Goal: Transaction & Acquisition: Purchase product/service

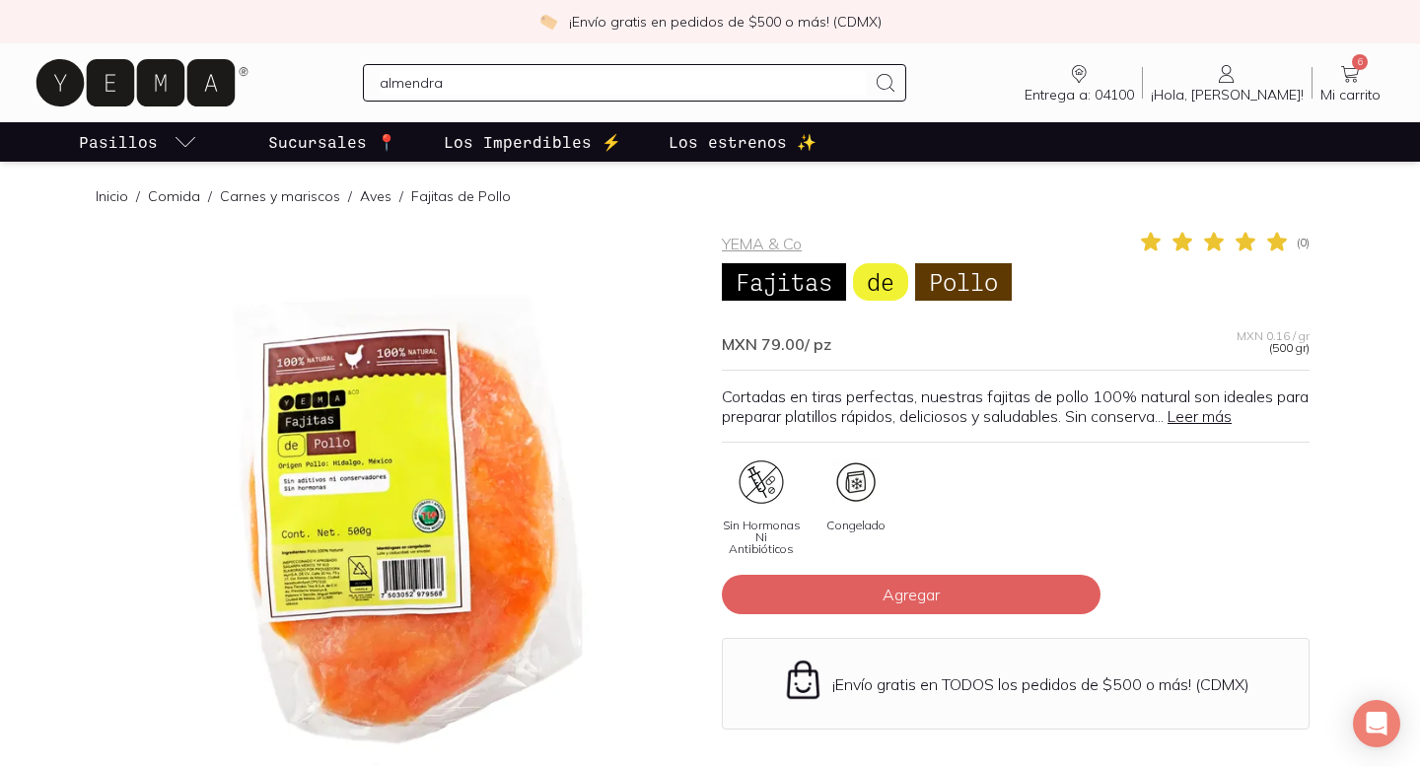
click at [449, 91] on input "almendra" at bounding box center [622, 83] width 485 height 24
click at [496, 88] on input "almendra" at bounding box center [622, 83] width 485 height 24
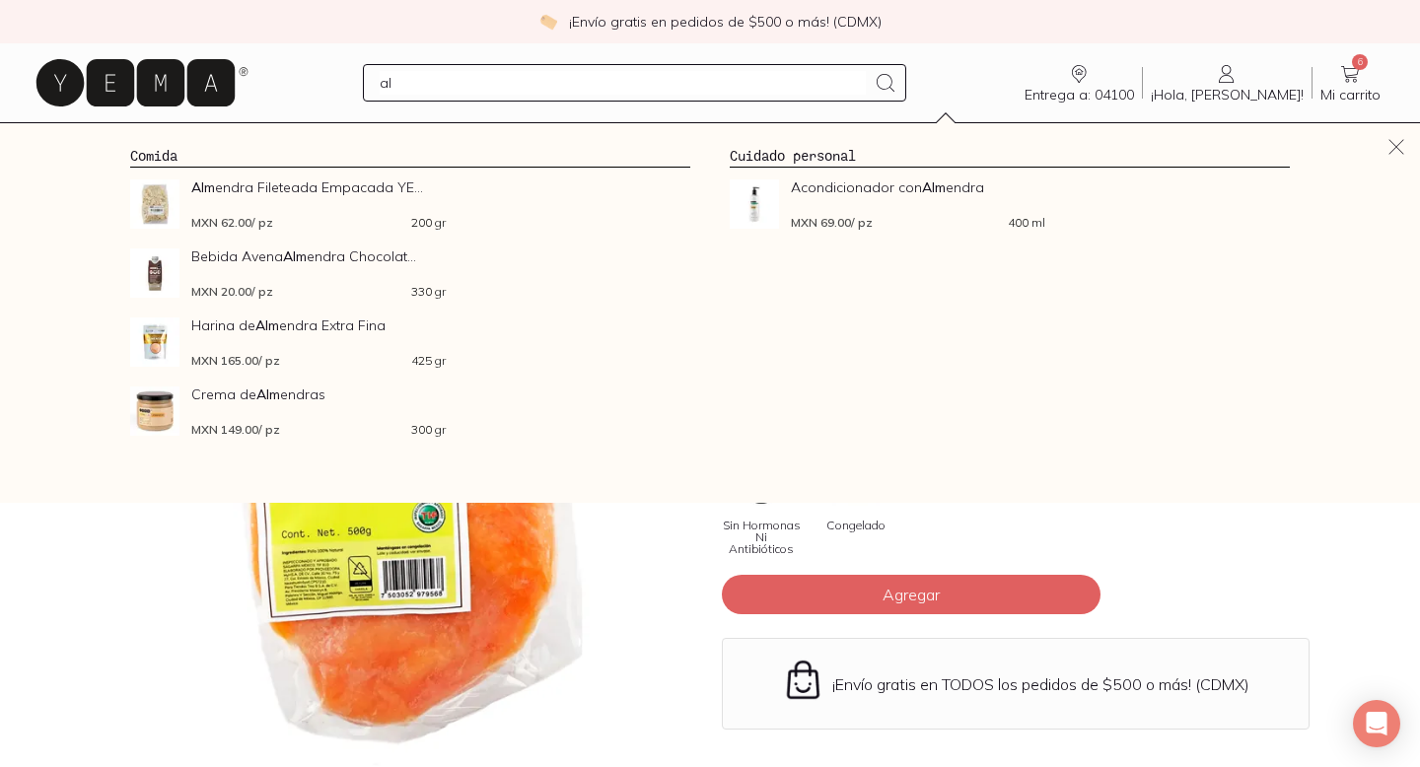
type input "a"
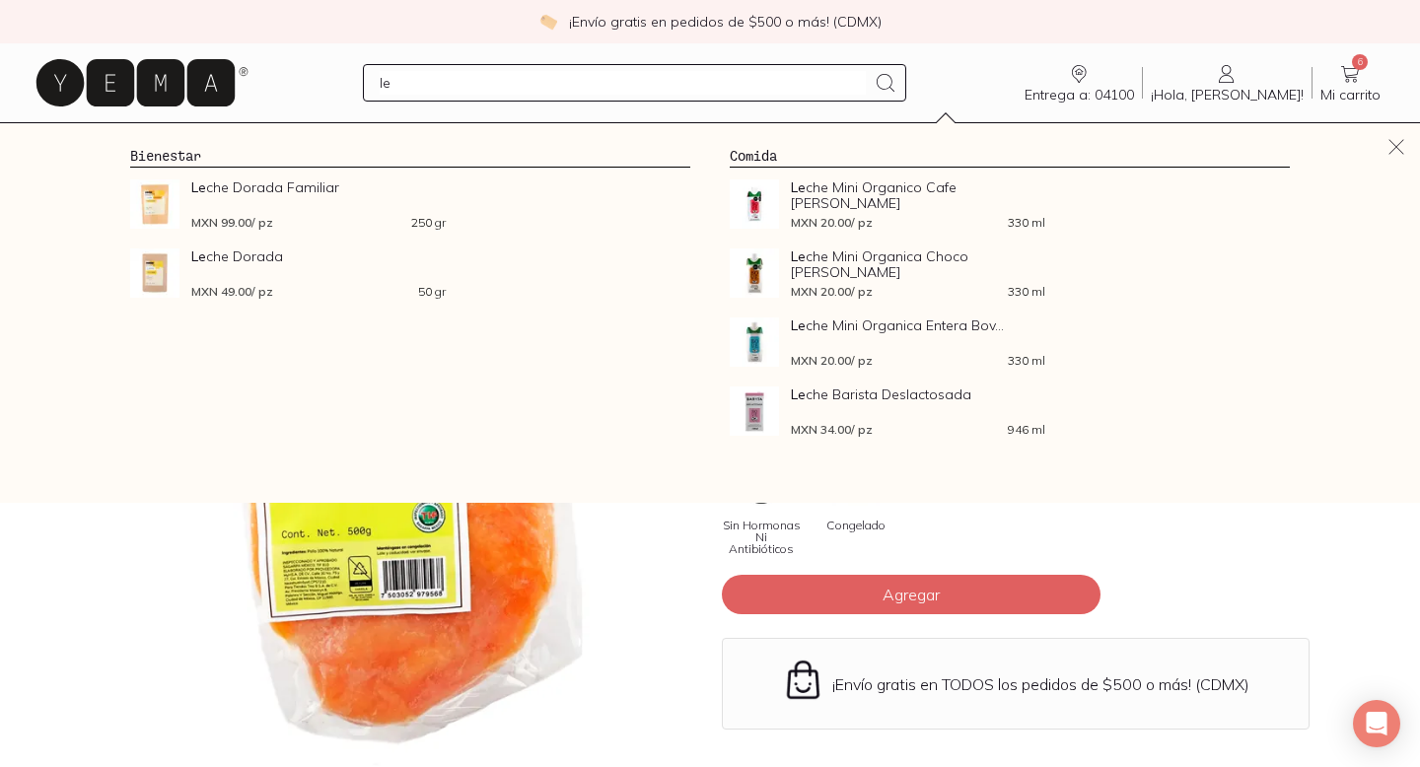
type input "l"
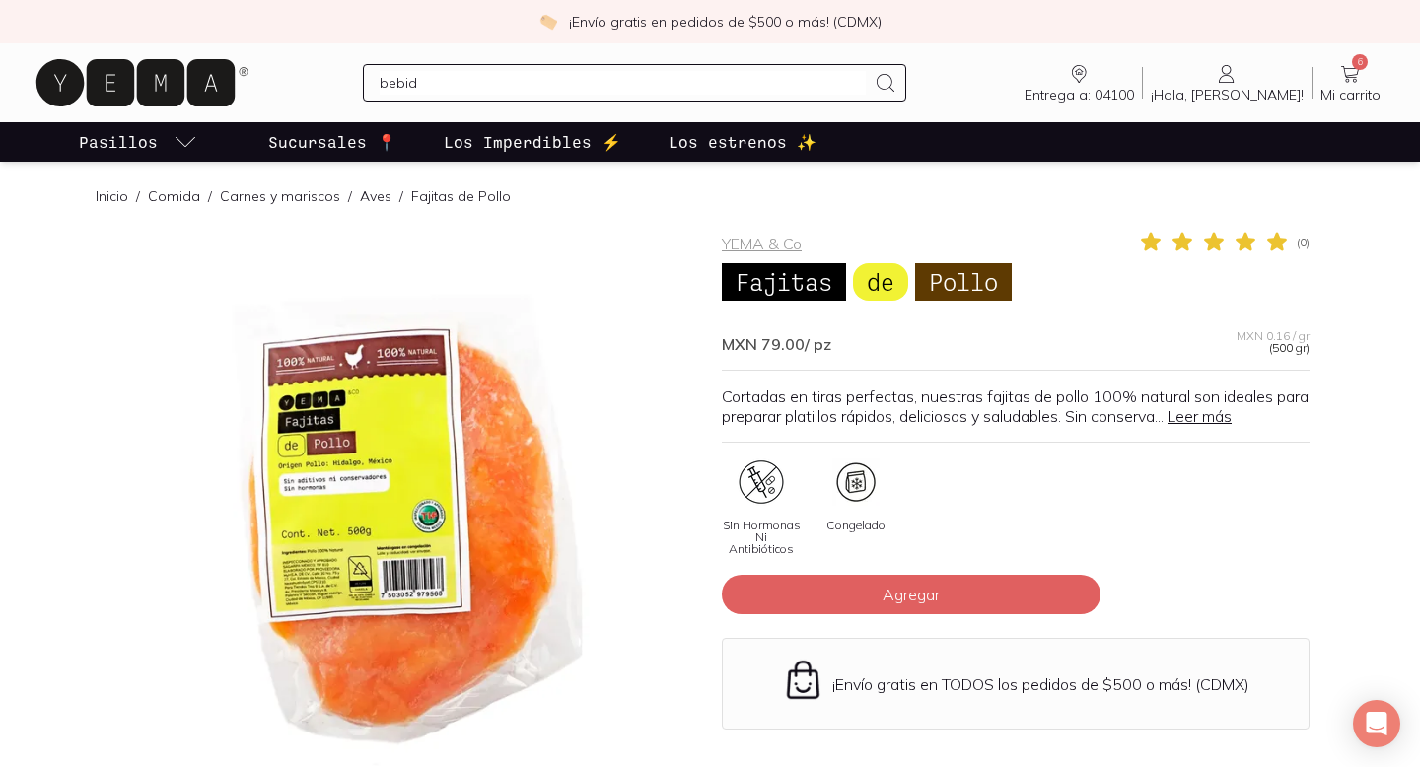
type input "bebida"
click at [504, 71] on input "bebida" at bounding box center [622, 83] width 485 height 24
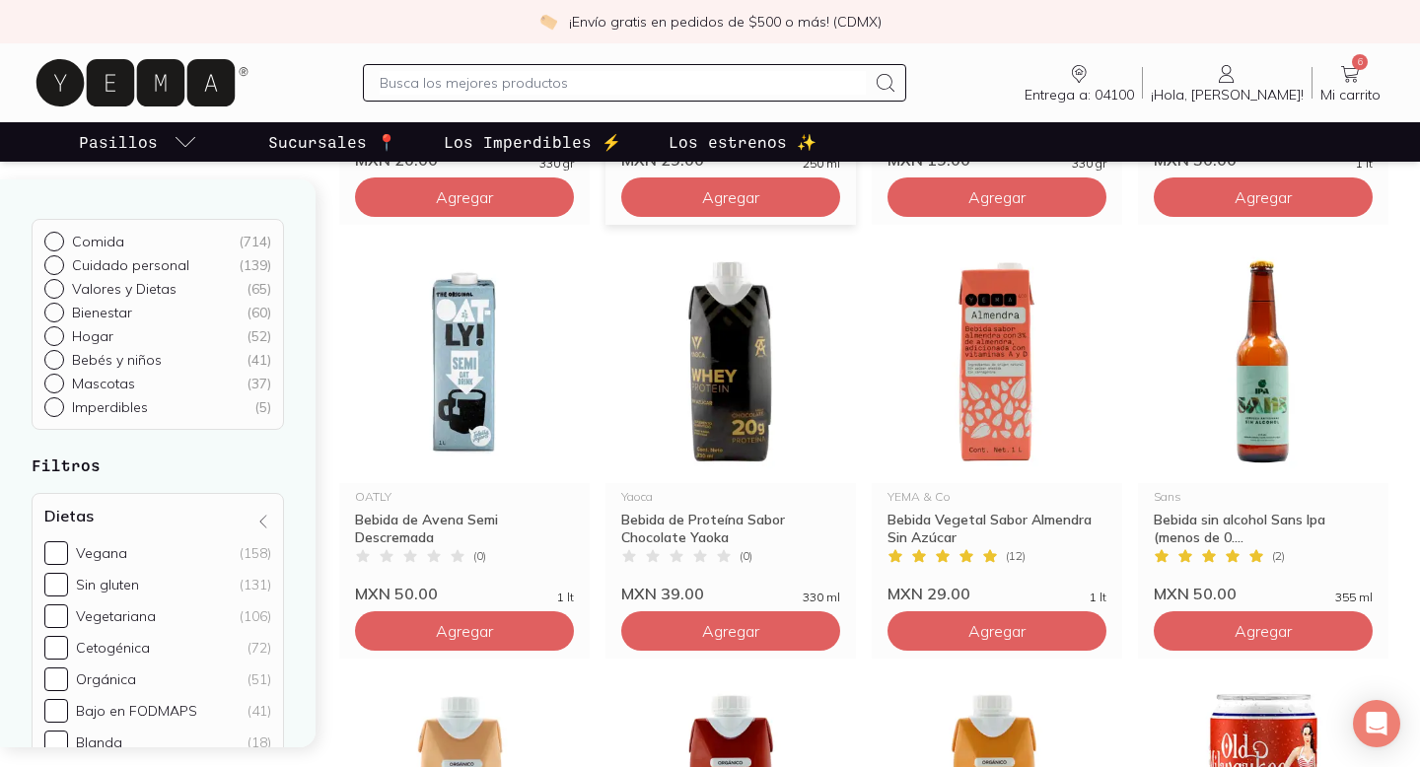
scroll to position [576, 0]
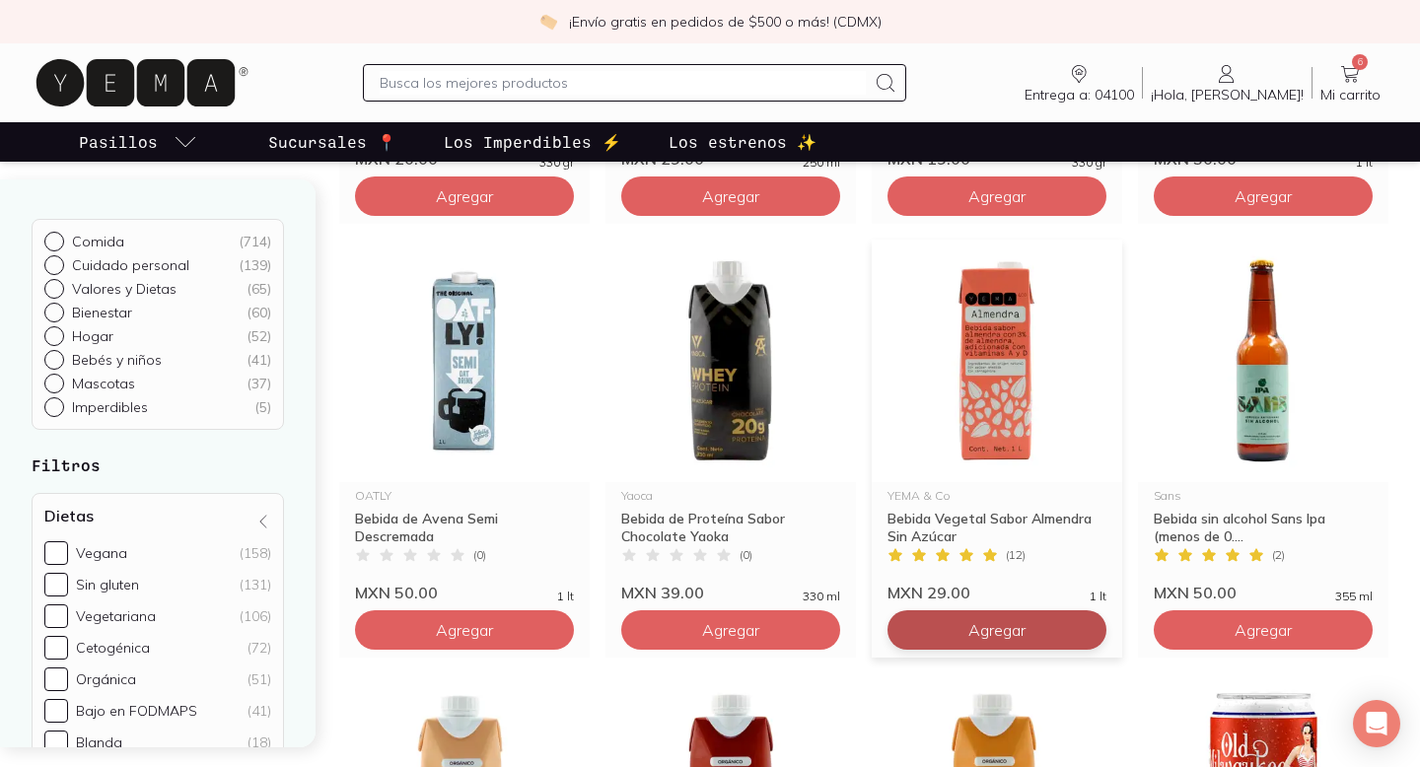
click at [1009, 622] on span "Agregar" at bounding box center [996, 630] width 57 height 20
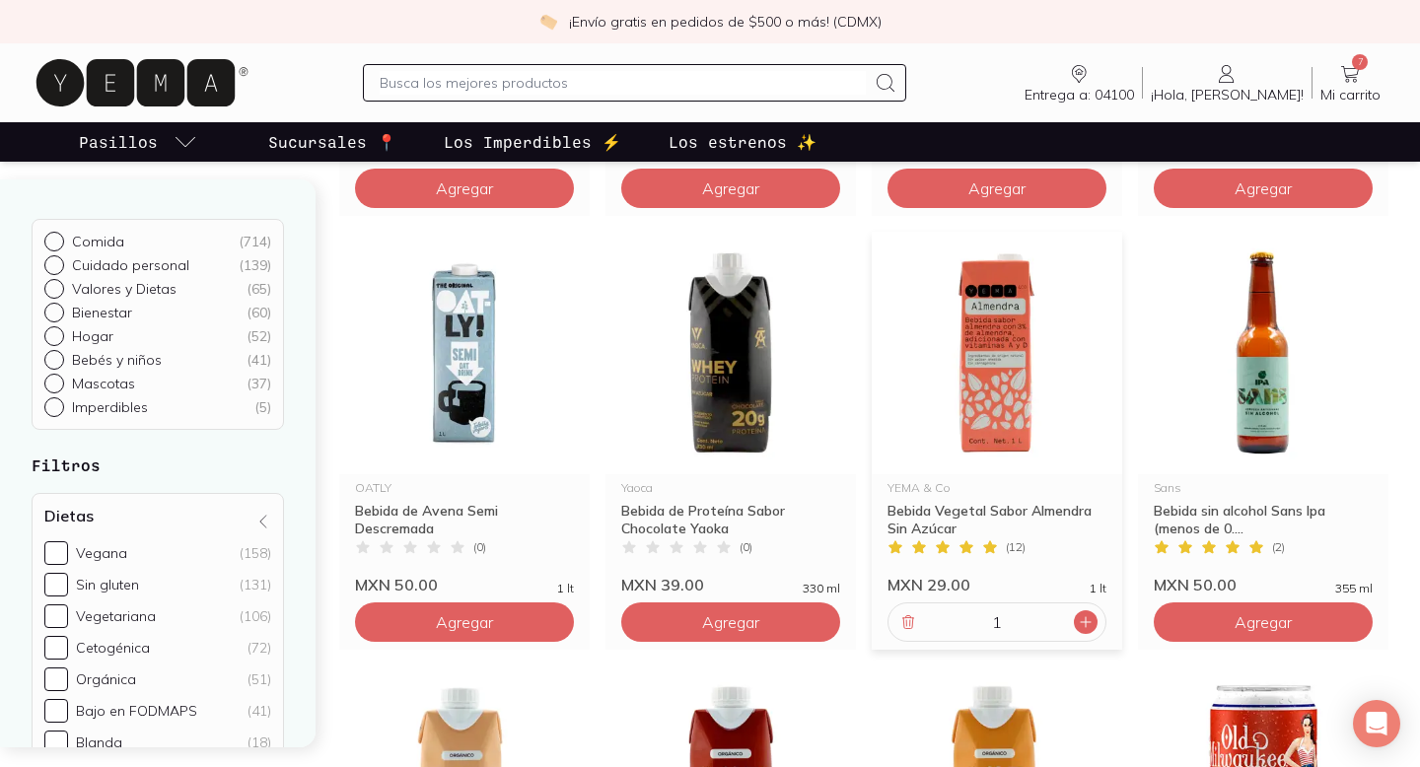
click at [1087, 618] on icon at bounding box center [1086, 622] width 16 height 16
type input "3"
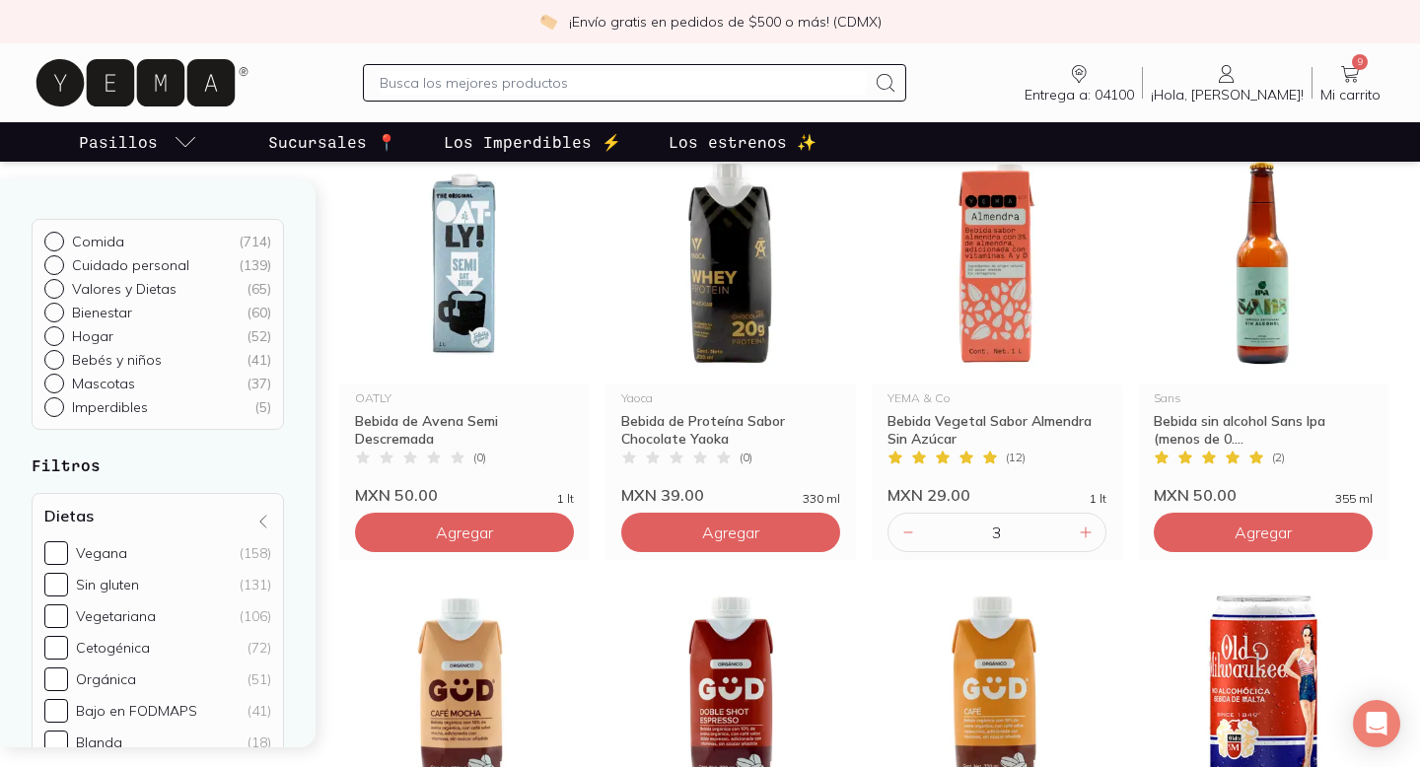
scroll to position [448, 0]
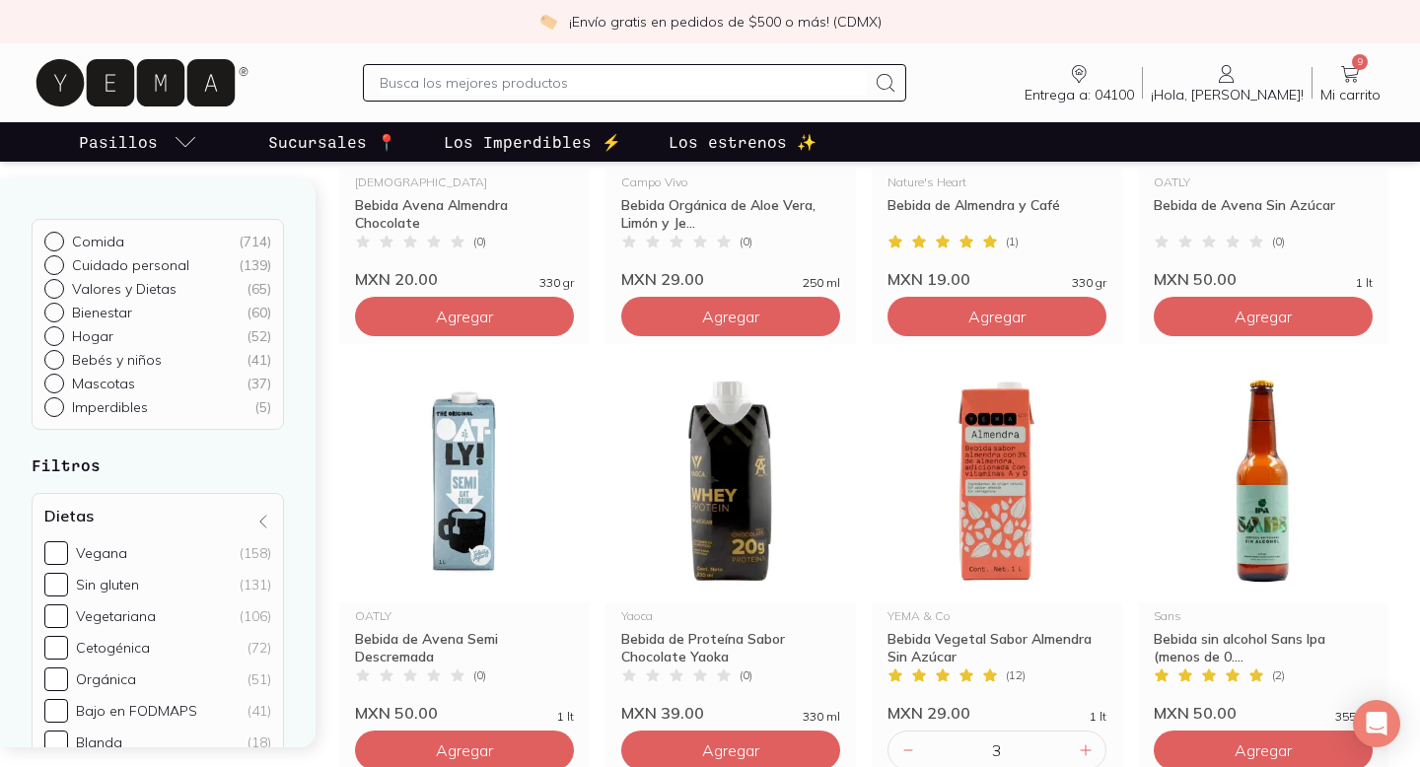
click at [580, 83] on input "text" at bounding box center [622, 83] width 485 height 24
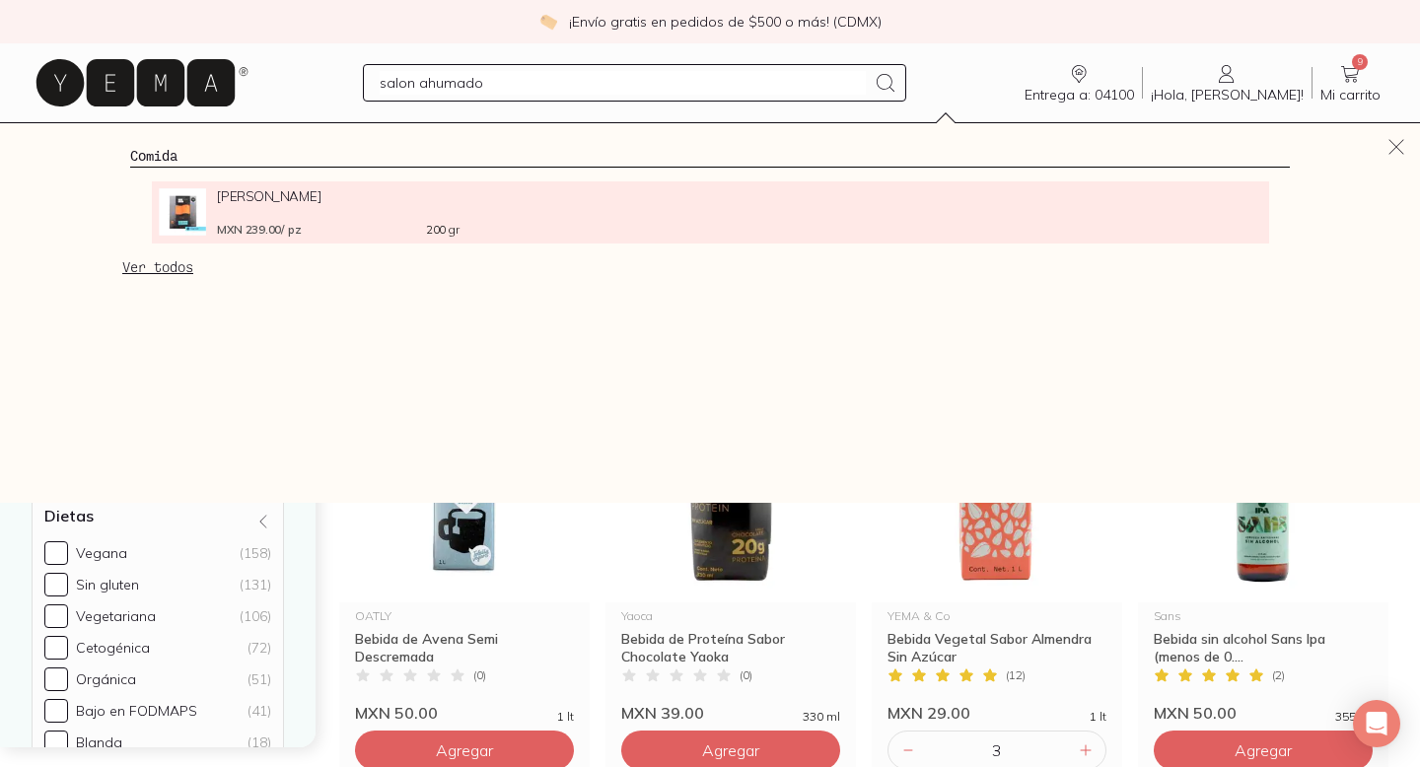
type input "salon ahumado"
click at [232, 216] on div "Salmón Ahumado Noruego MXN 239.00 / pz 200 gr" at bounding box center [338, 211] width 242 height 47
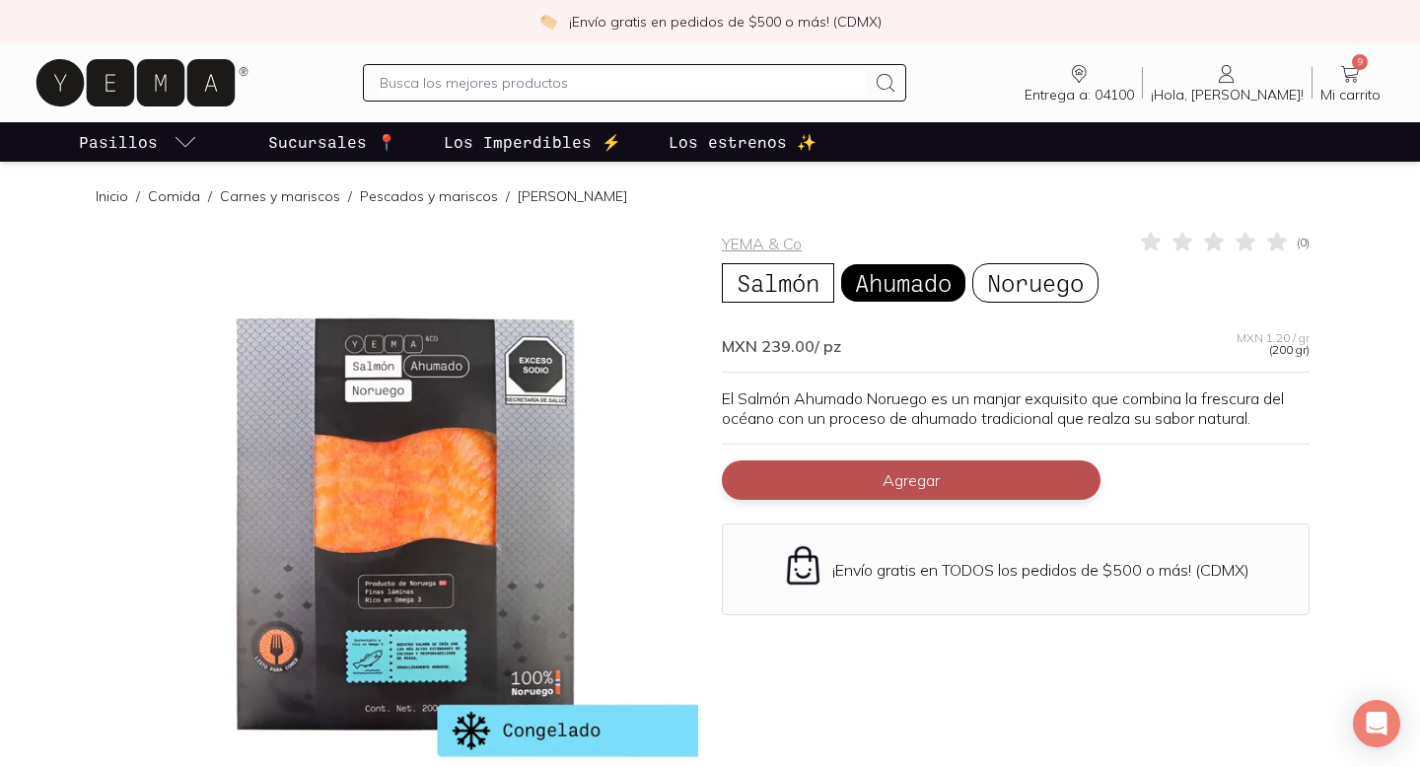
click at [916, 486] on span "Agregar" at bounding box center [911, 480] width 57 height 20
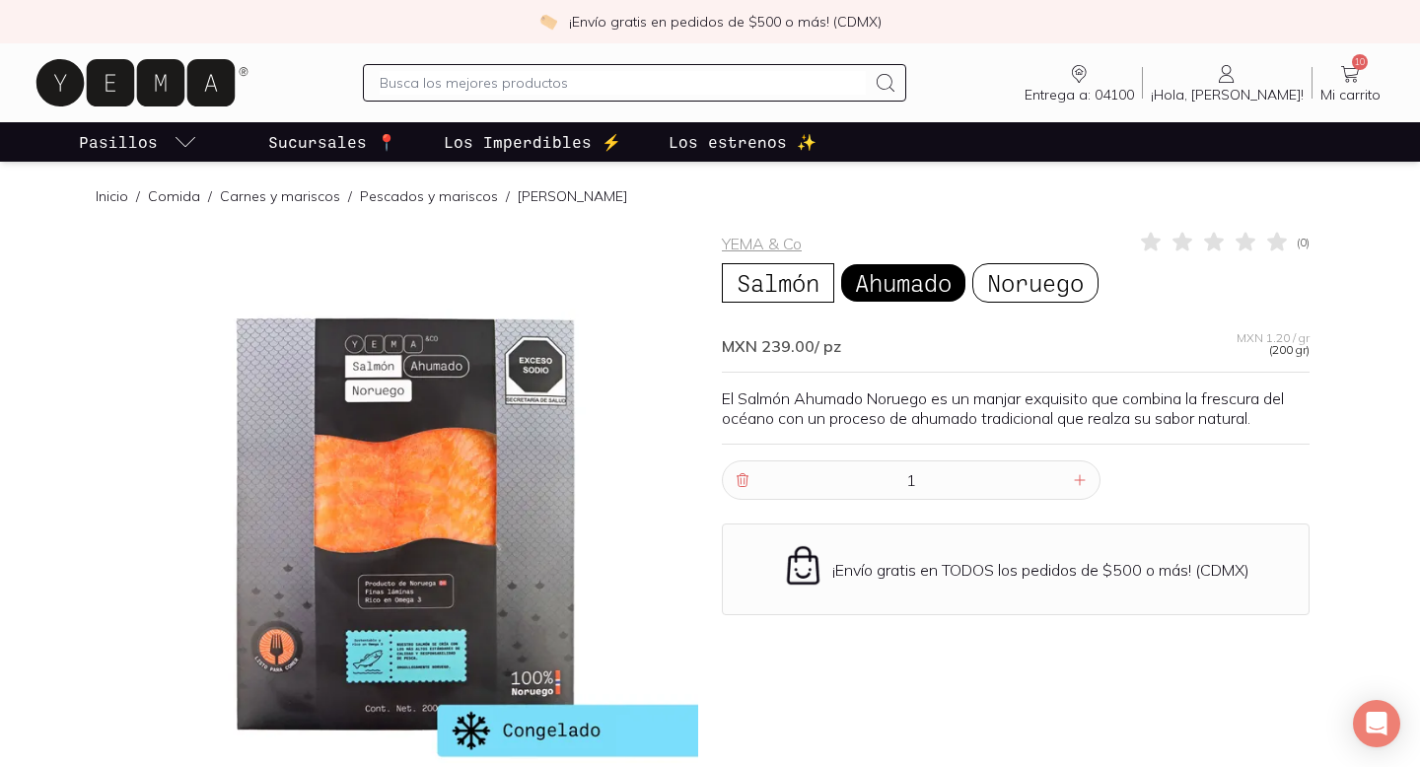
click at [1346, 86] on span "Mi carrito" at bounding box center [1350, 95] width 60 height 18
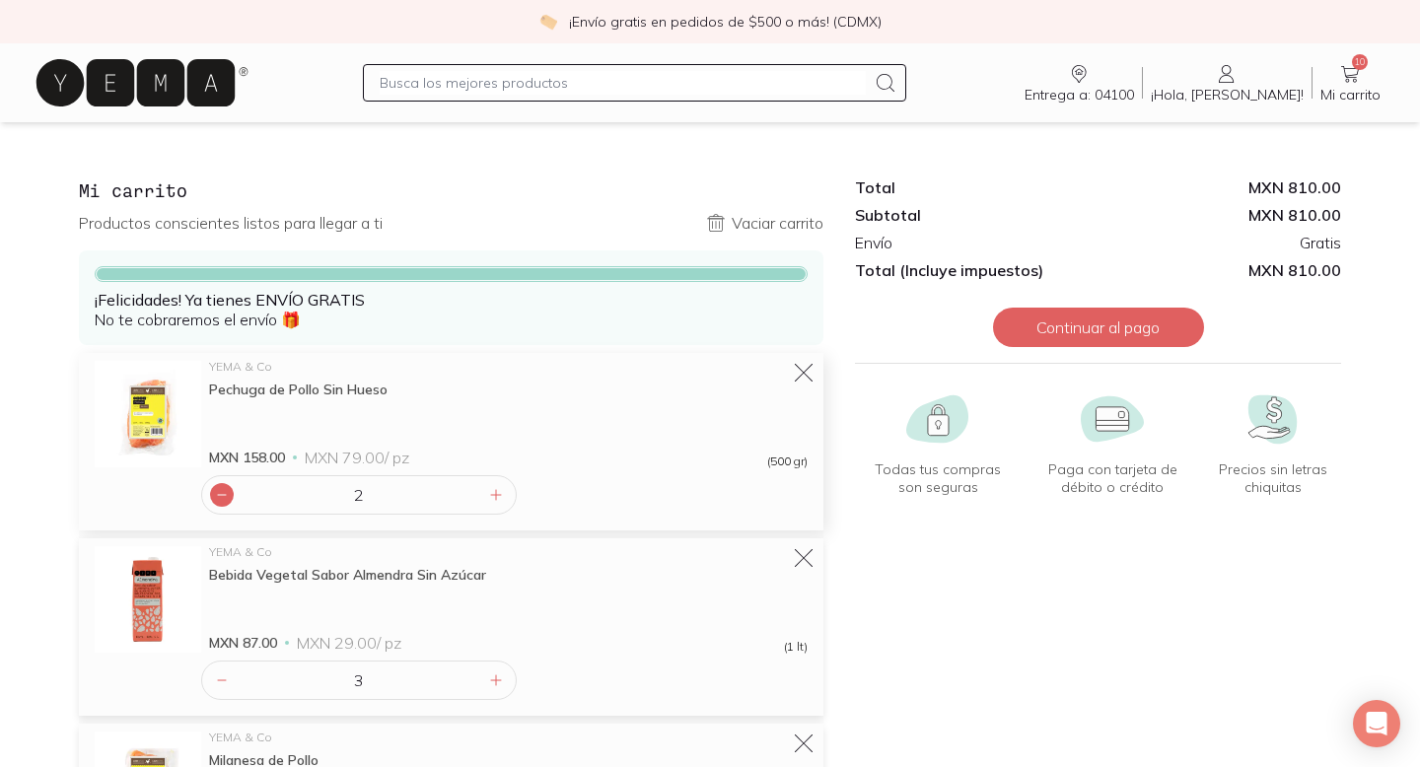
click at [223, 492] on icon at bounding box center [222, 495] width 16 height 16
type input "1"
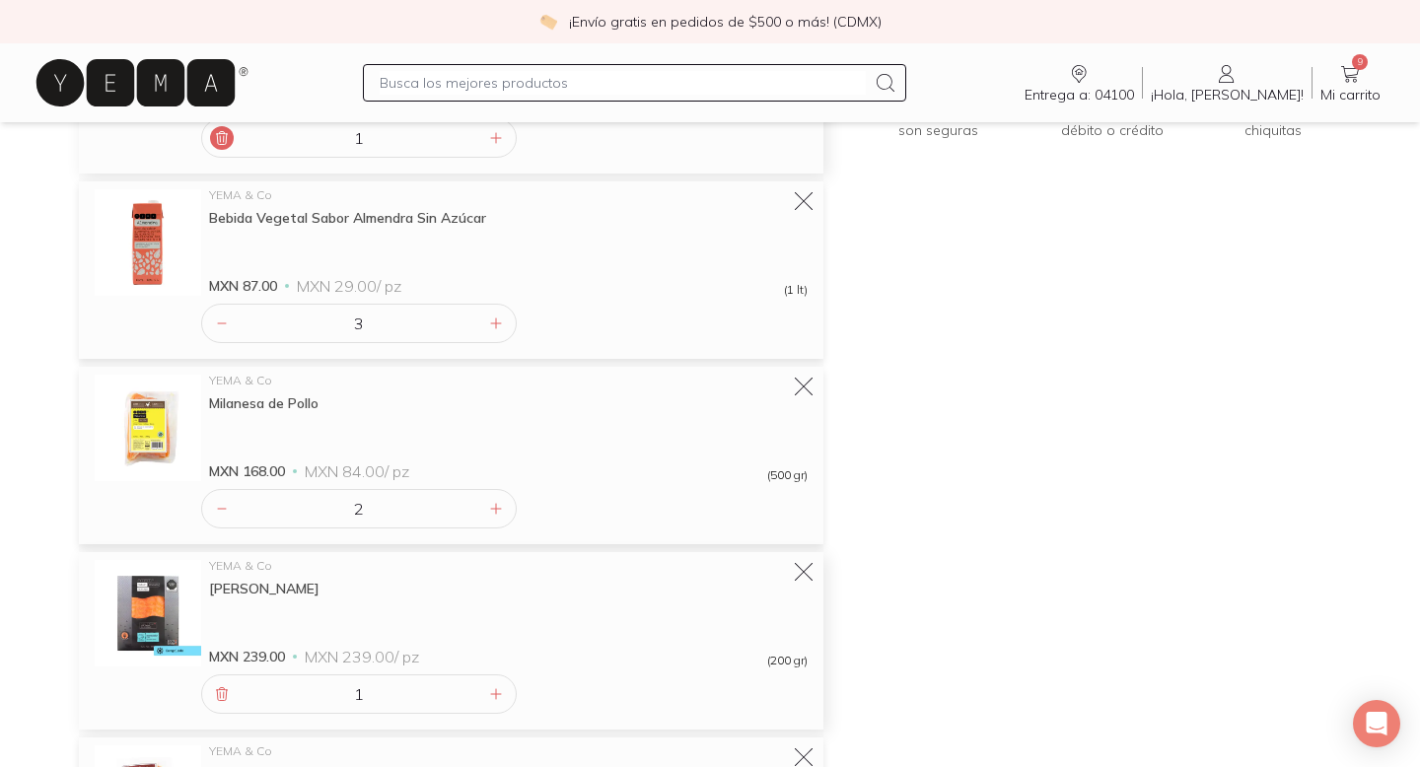
scroll to position [373, 0]
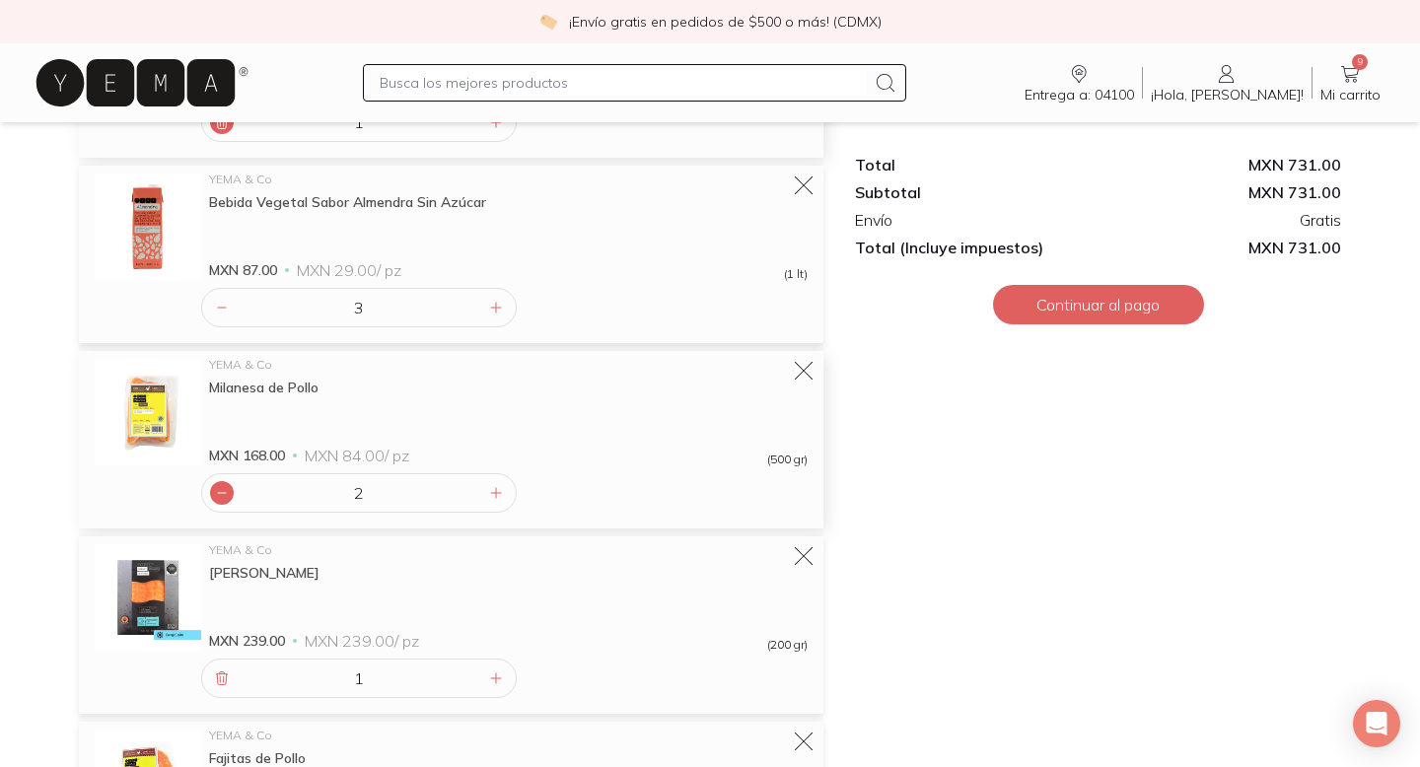
click at [223, 502] on div at bounding box center [222, 493] width 24 height 24
type input "1"
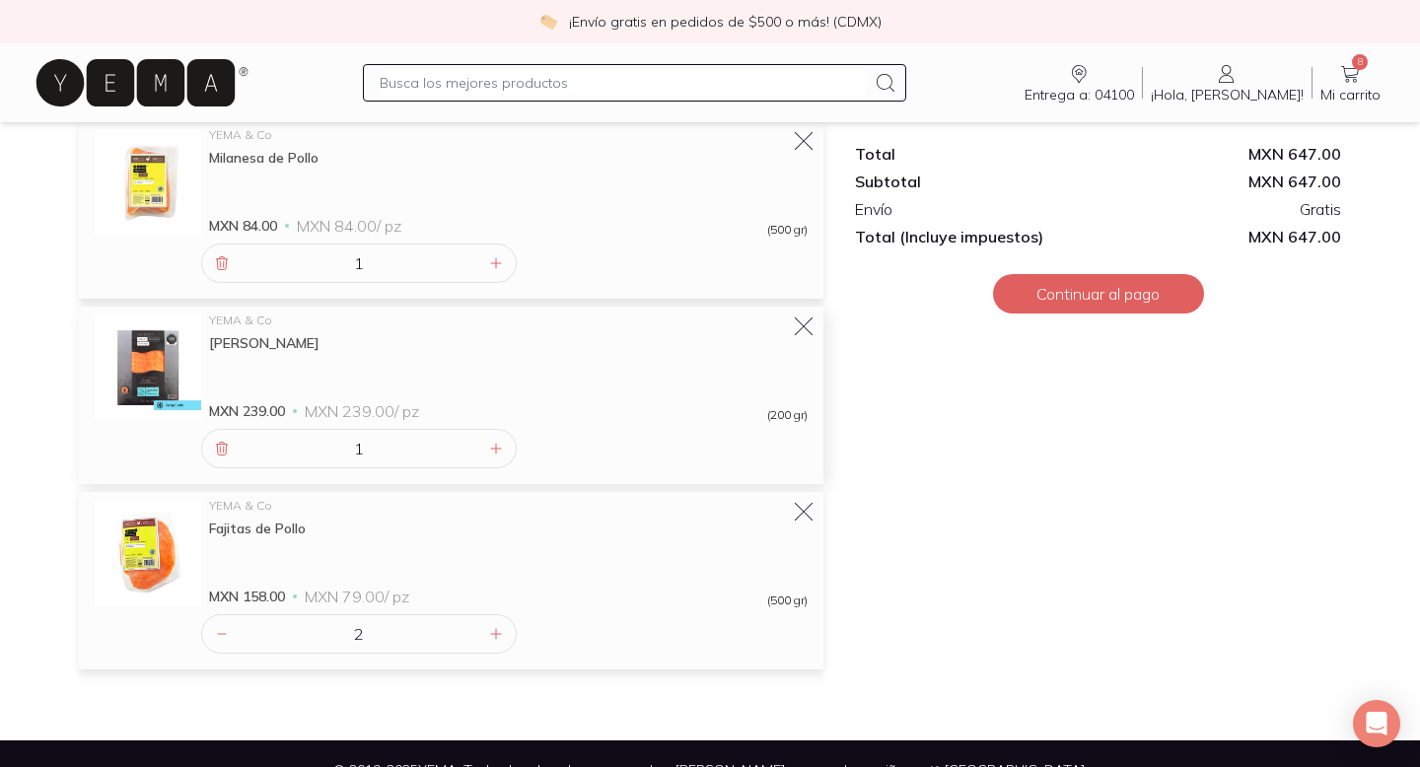
scroll to position [609, 0]
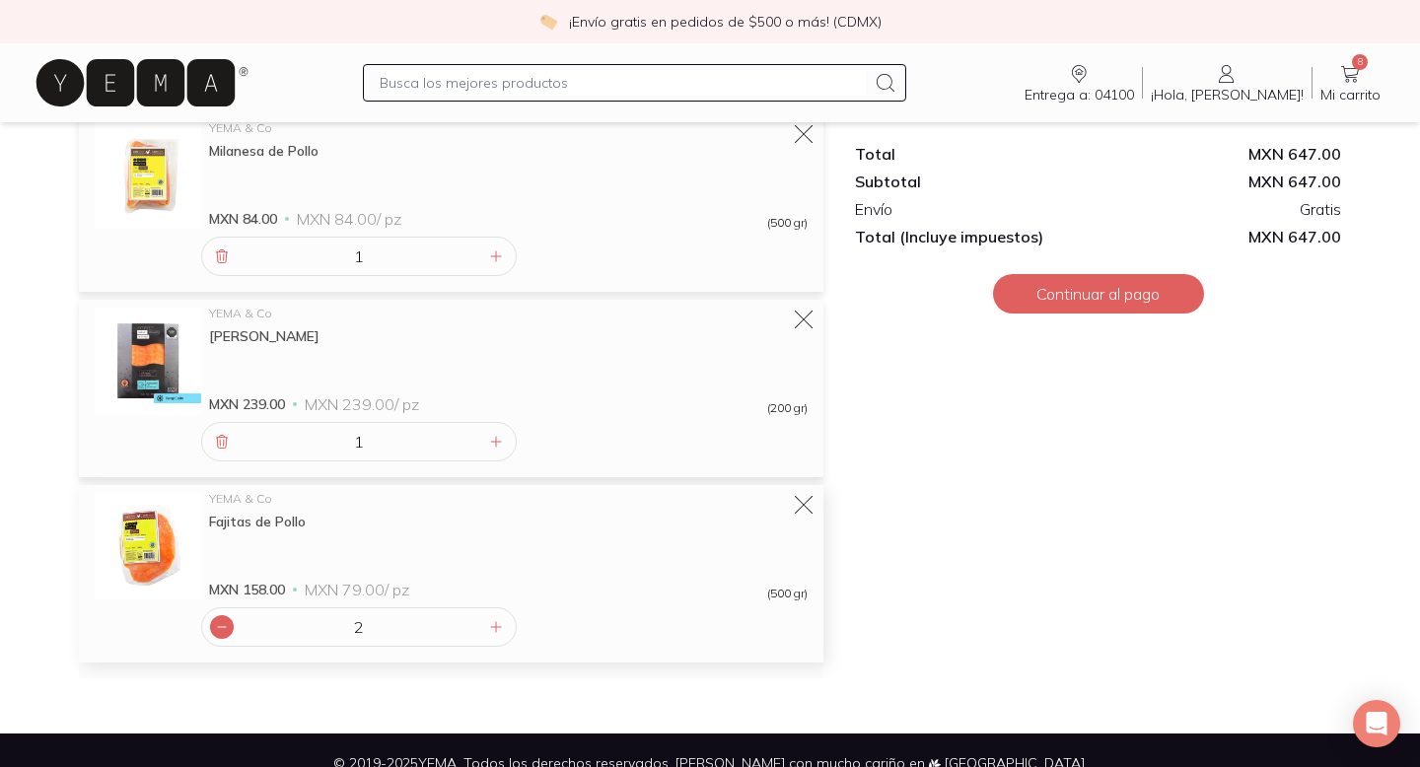
click at [220, 628] on icon at bounding box center [222, 627] width 16 height 16
type input "1"
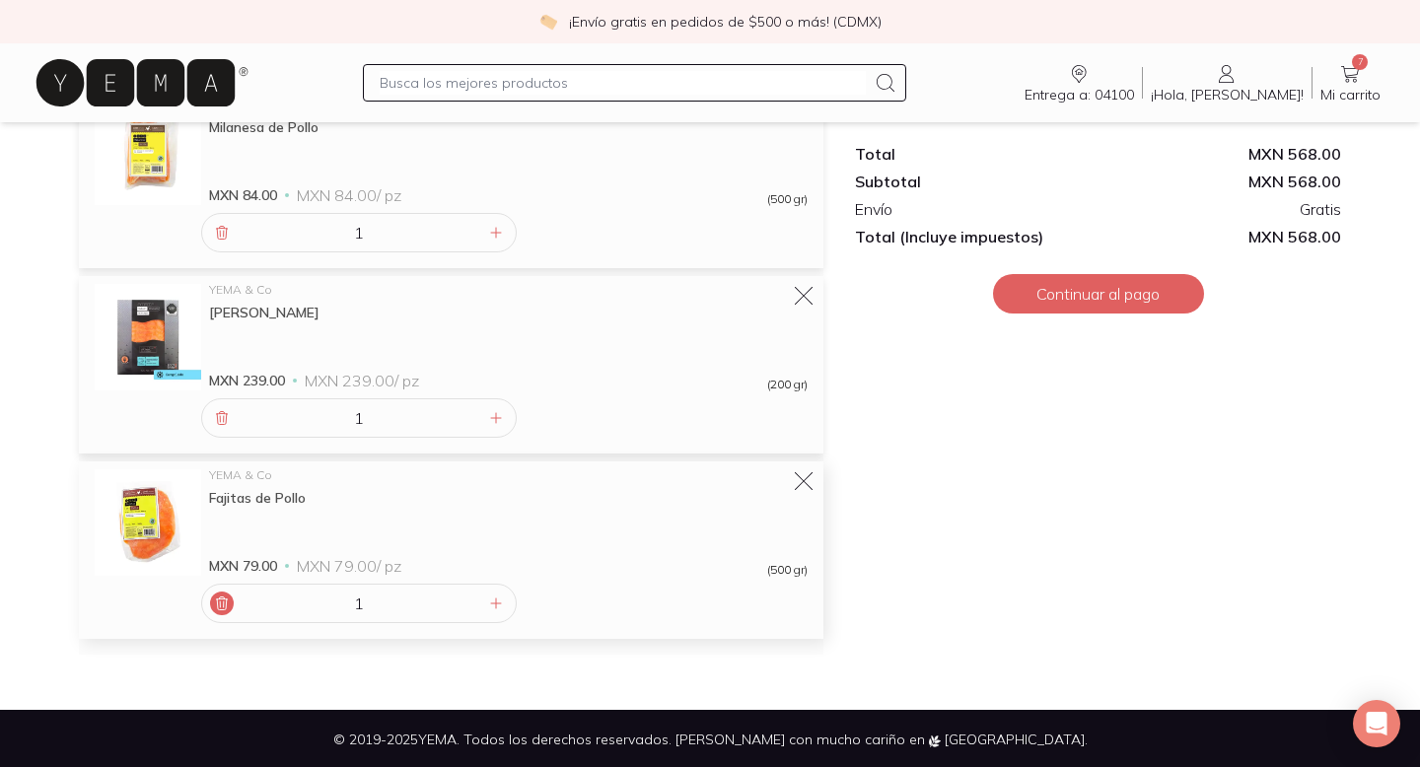
scroll to position [635, 0]
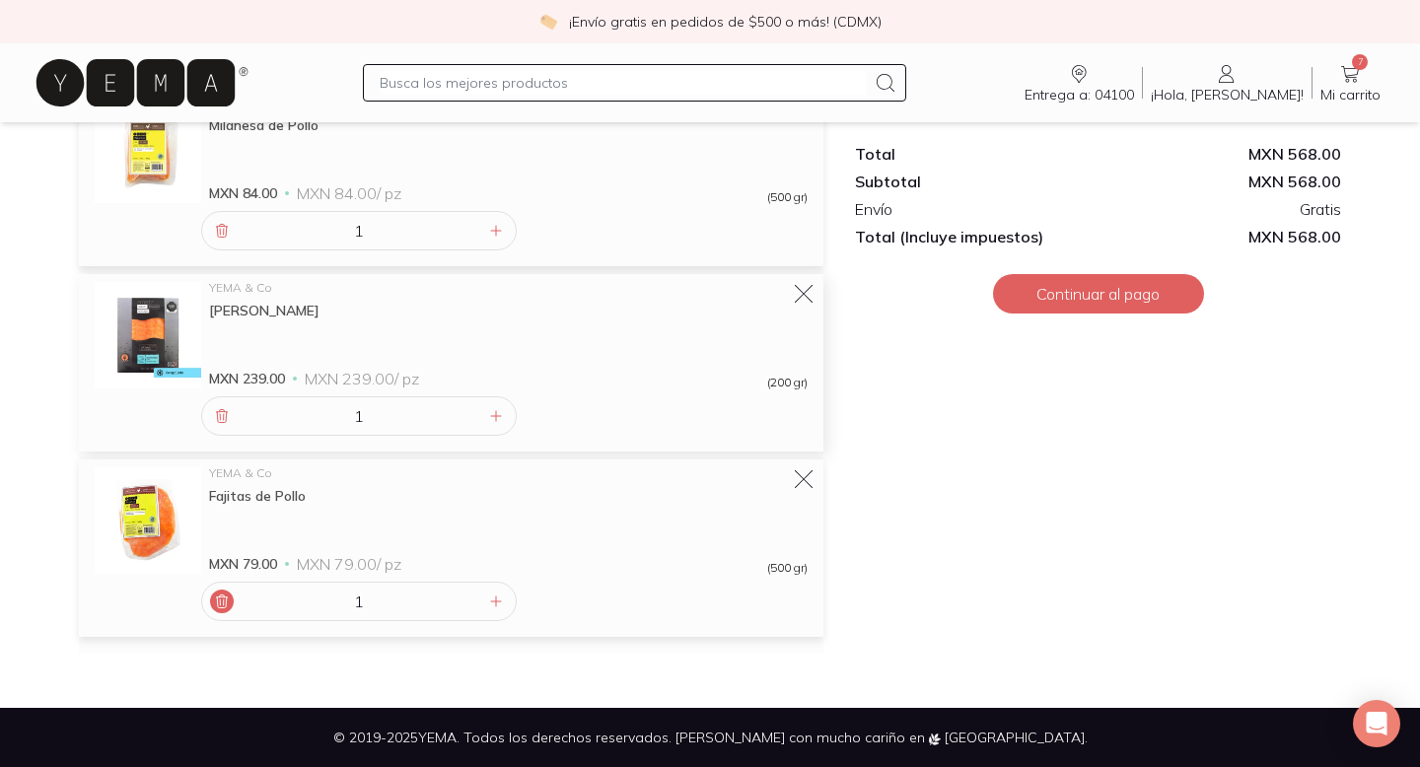
click at [160, 336] on img at bounding box center [148, 335] width 106 height 106
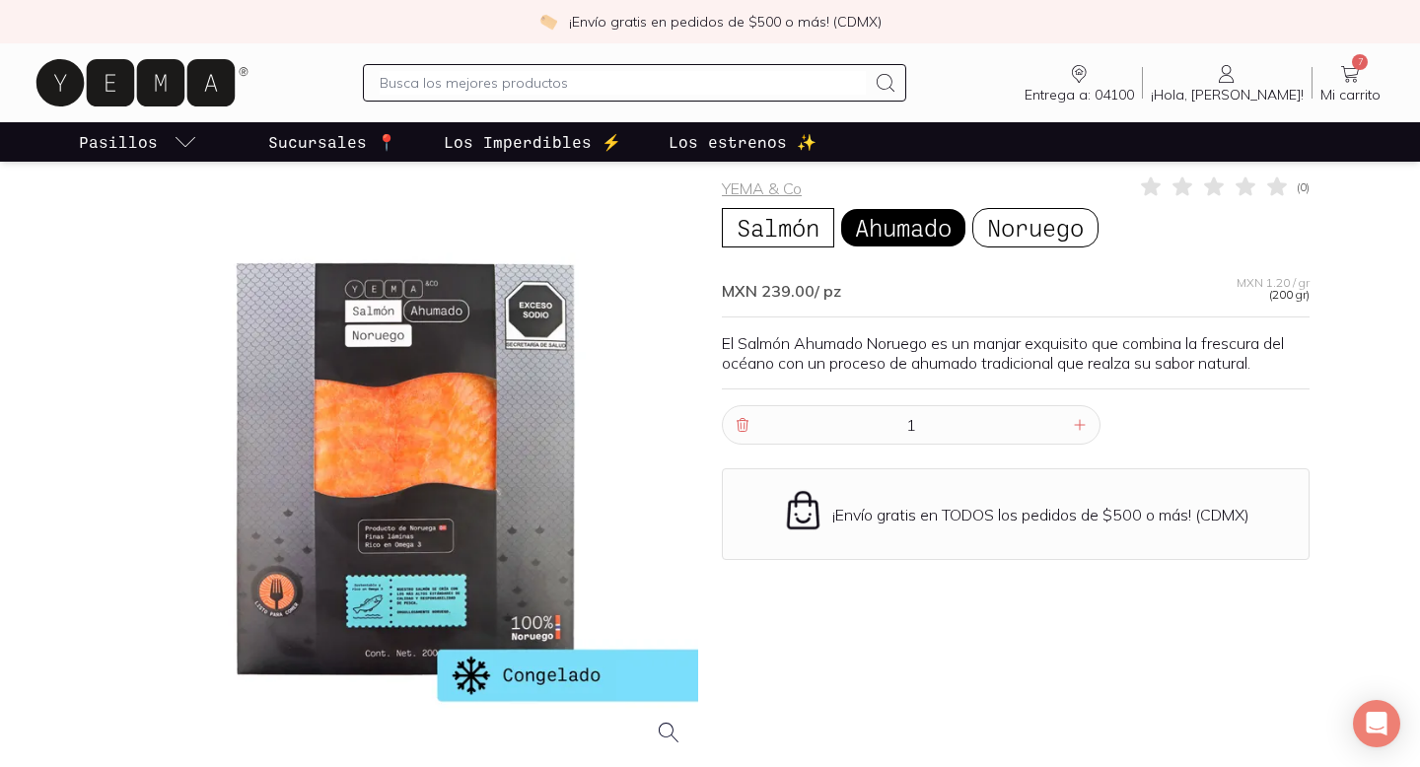
scroll to position [54, 0]
click at [1074, 425] on icon at bounding box center [1080, 426] width 16 height 16
type input "2"
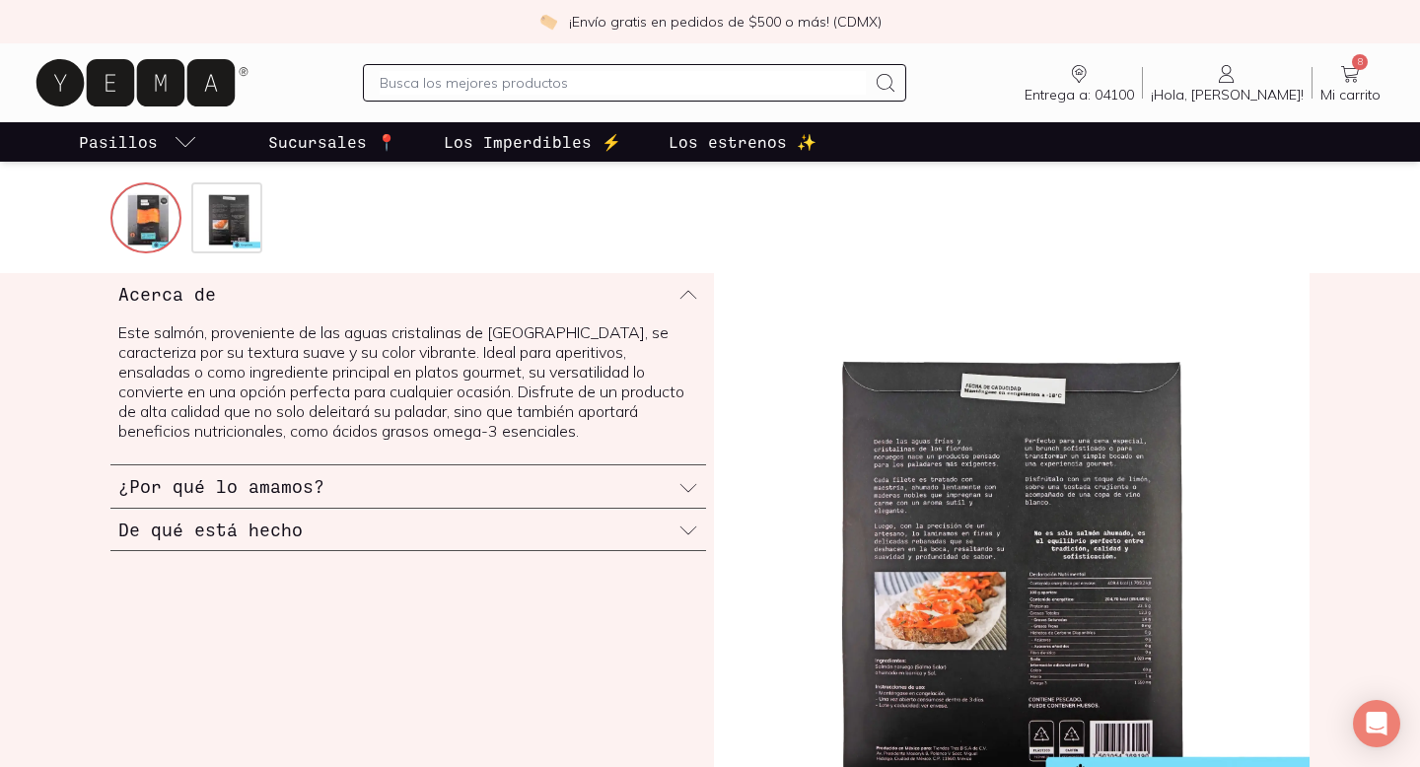
scroll to position [671, 0]
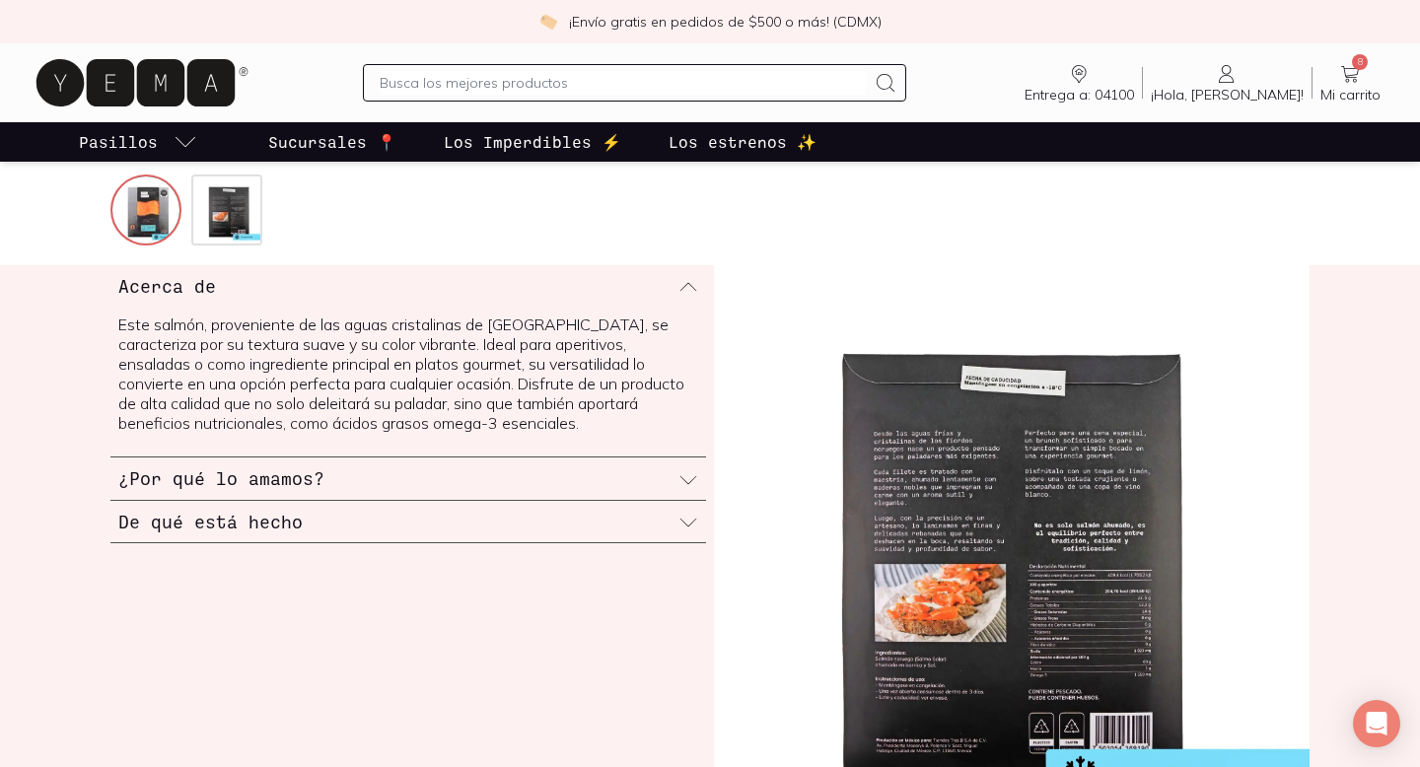
click at [689, 474] on icon at bounding box center [688, 480] width 20 height 20
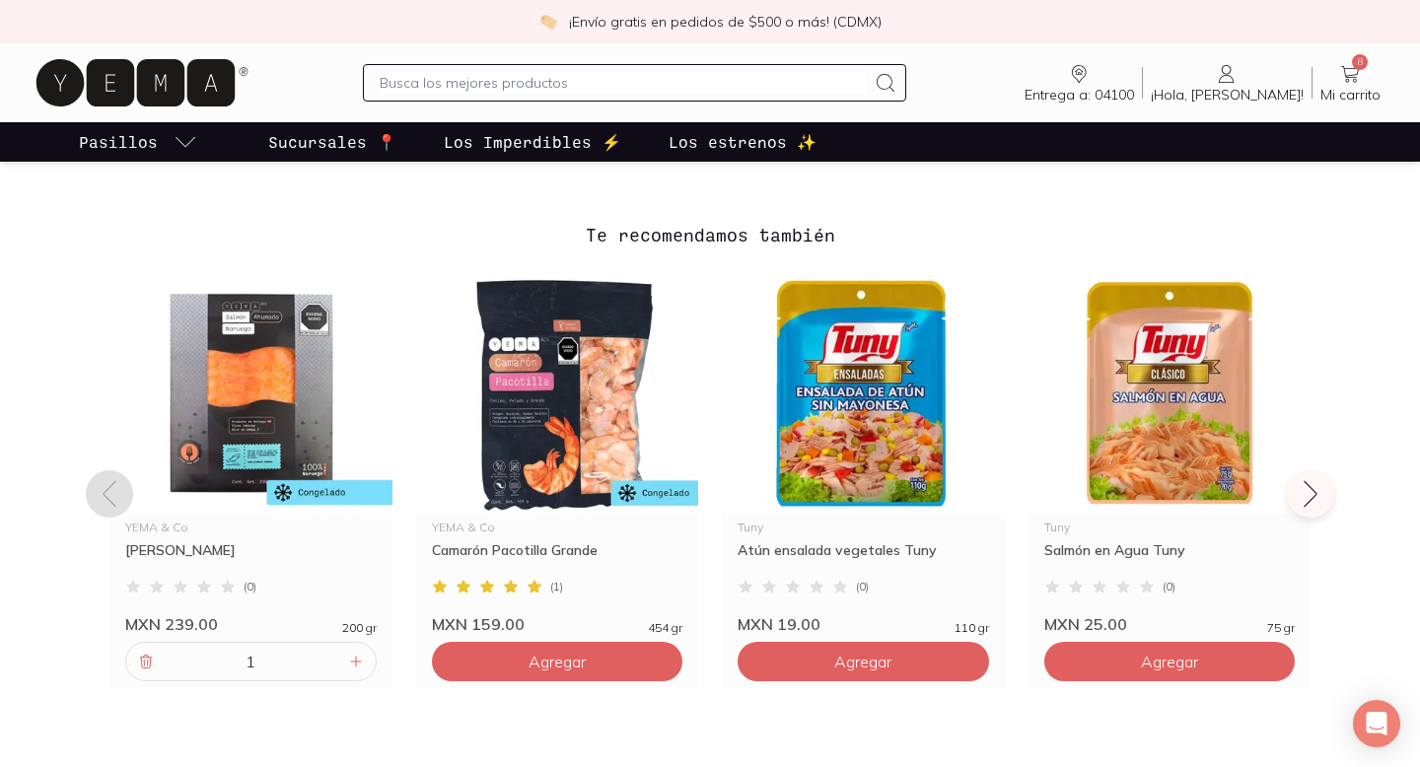
scroll to position [1389, 0]
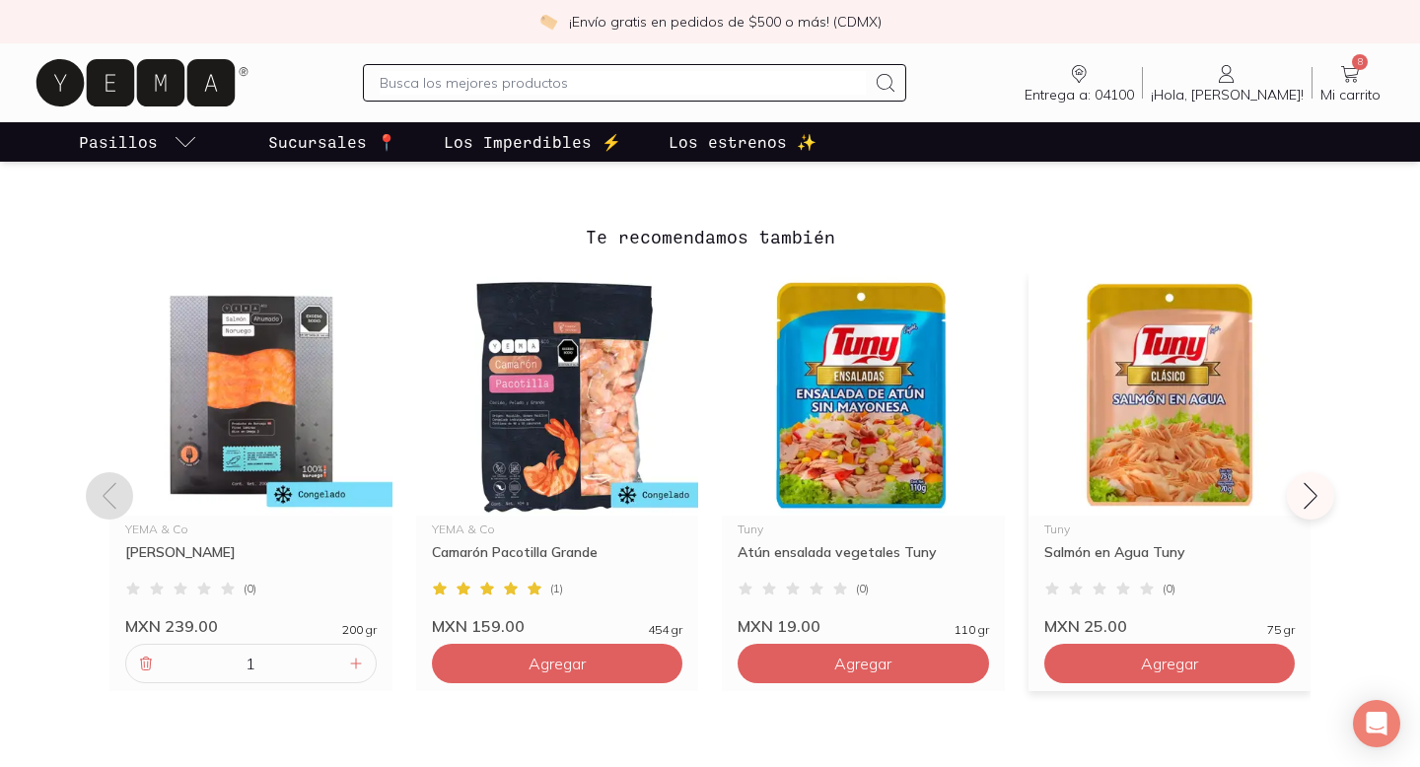
click at [1224, 435] on img at bounding box center [1169, 394] width 283 height 243
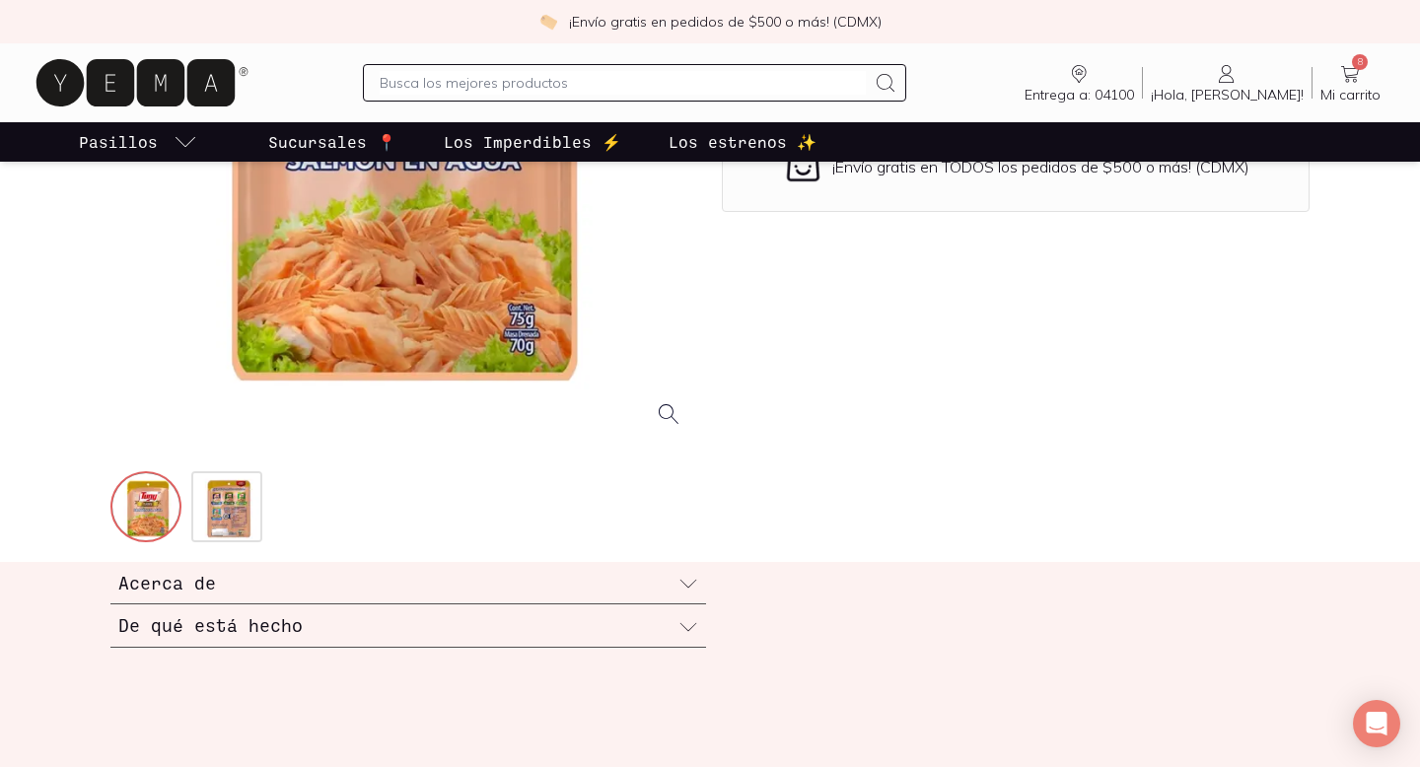
scroll to position [379, 0]
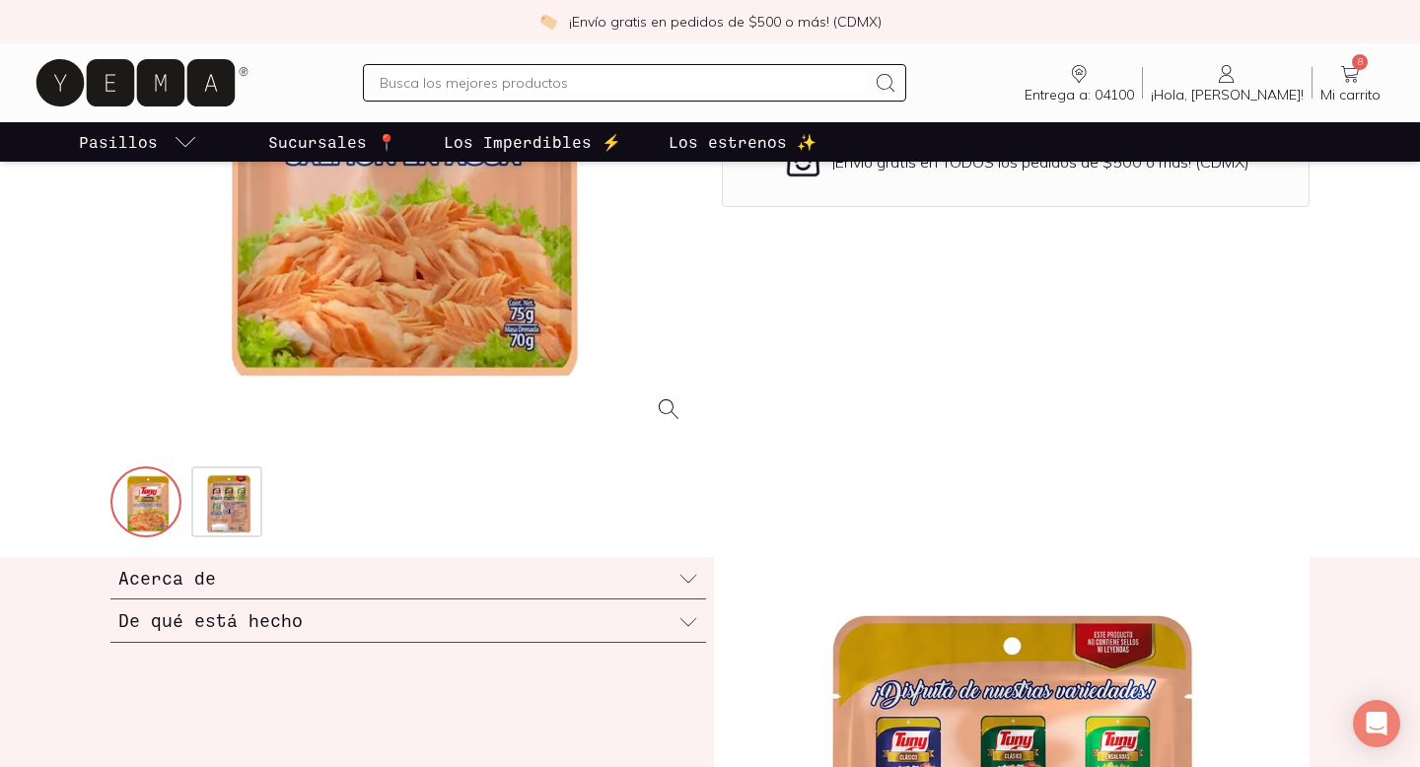
click at [689, 628] on icon at bounding box center [688, 622] width 20 height 20
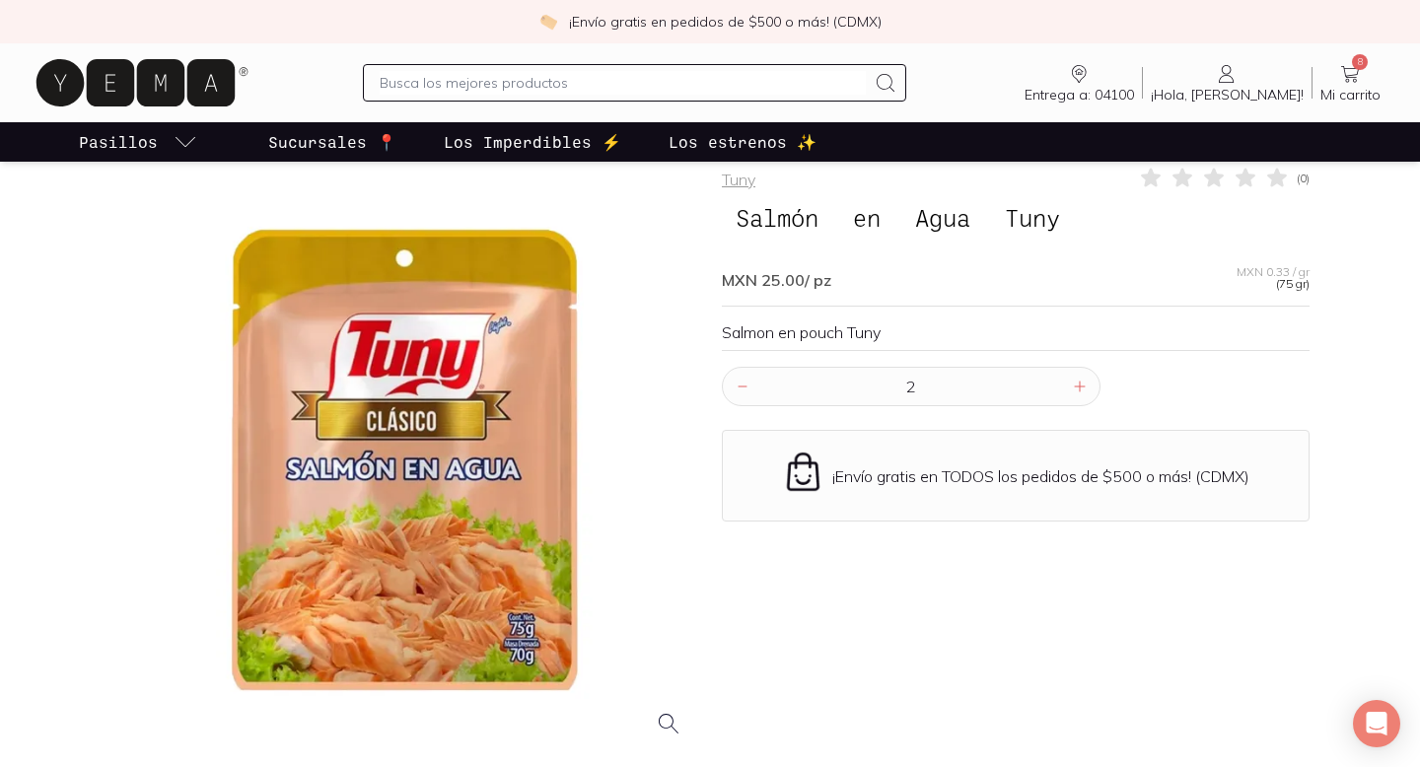
scroll to position [50, 0]
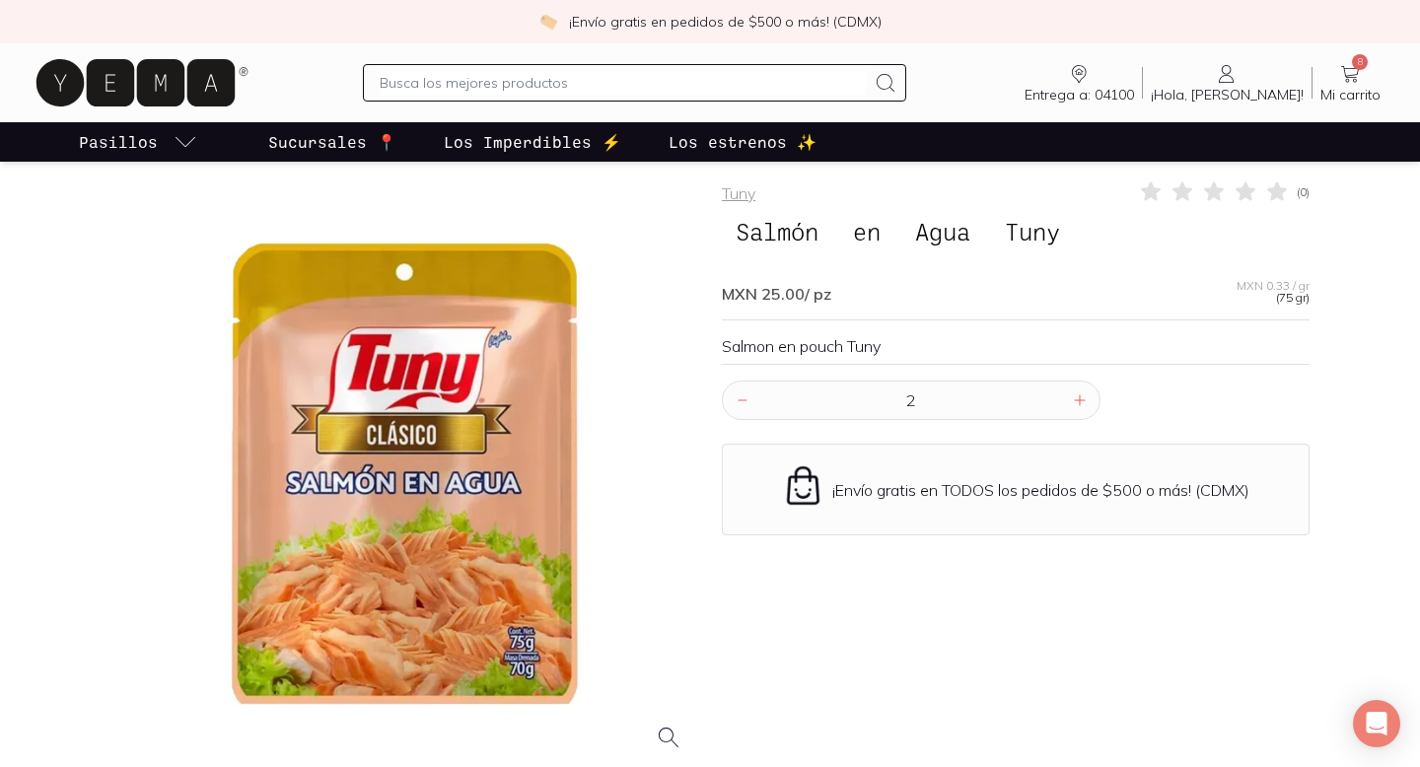
click at [473, 432] on div at bounding box center [404, 473] width 588 height 588
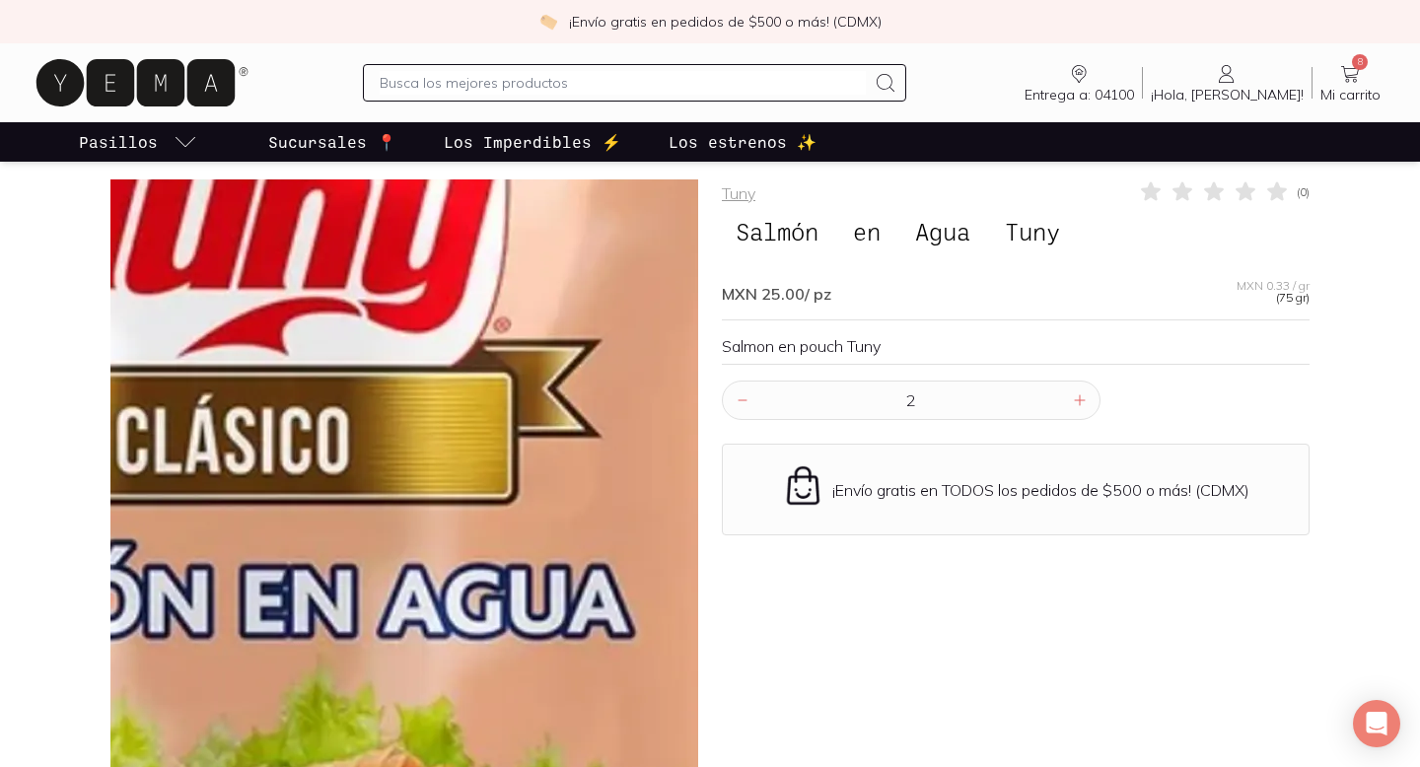
click at [473, 433] on img at bounding box center [242, 569] width 1972 height 1972
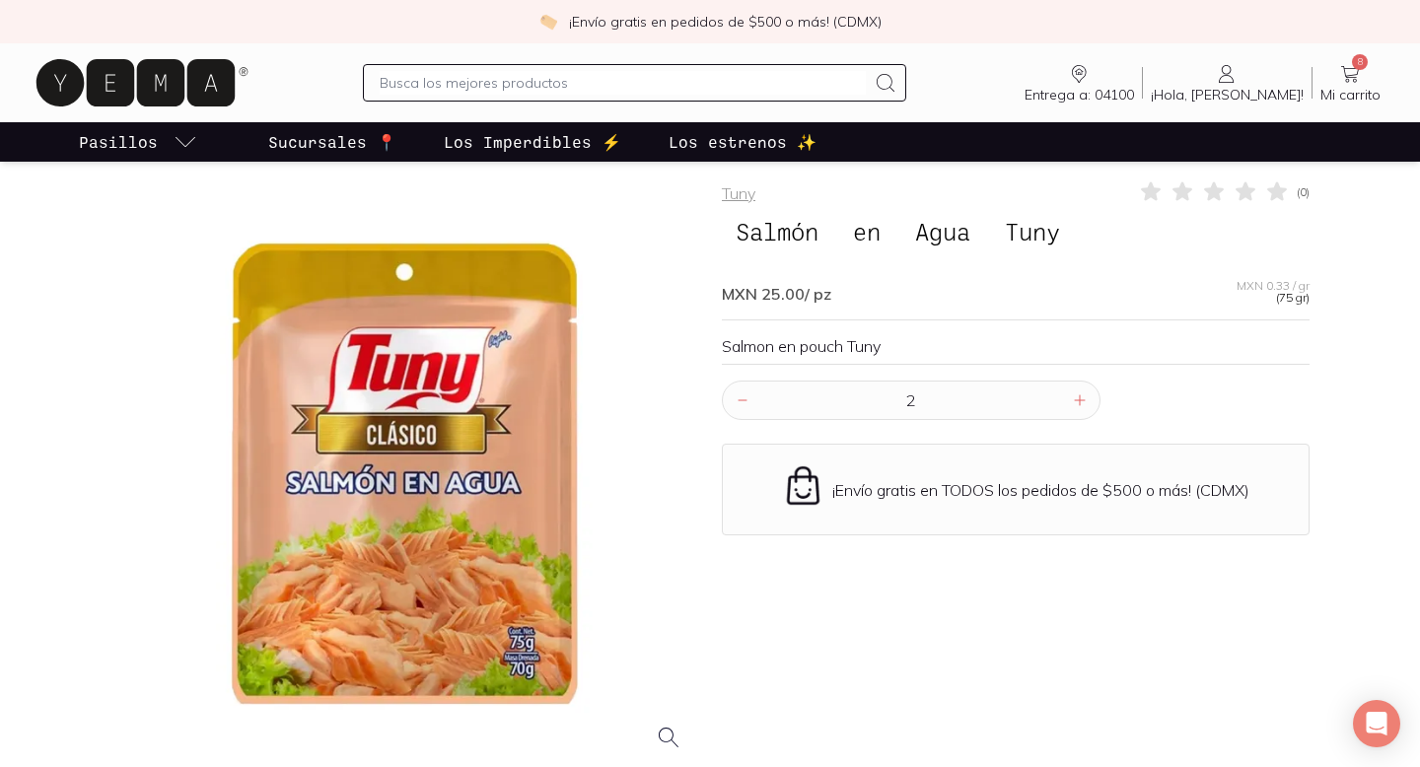
click at [655, 492] on div at bounding box center [404, 473] width 588 height 588
click at [531, 523] on div at bounding box center [404, 473] width 588 height 588
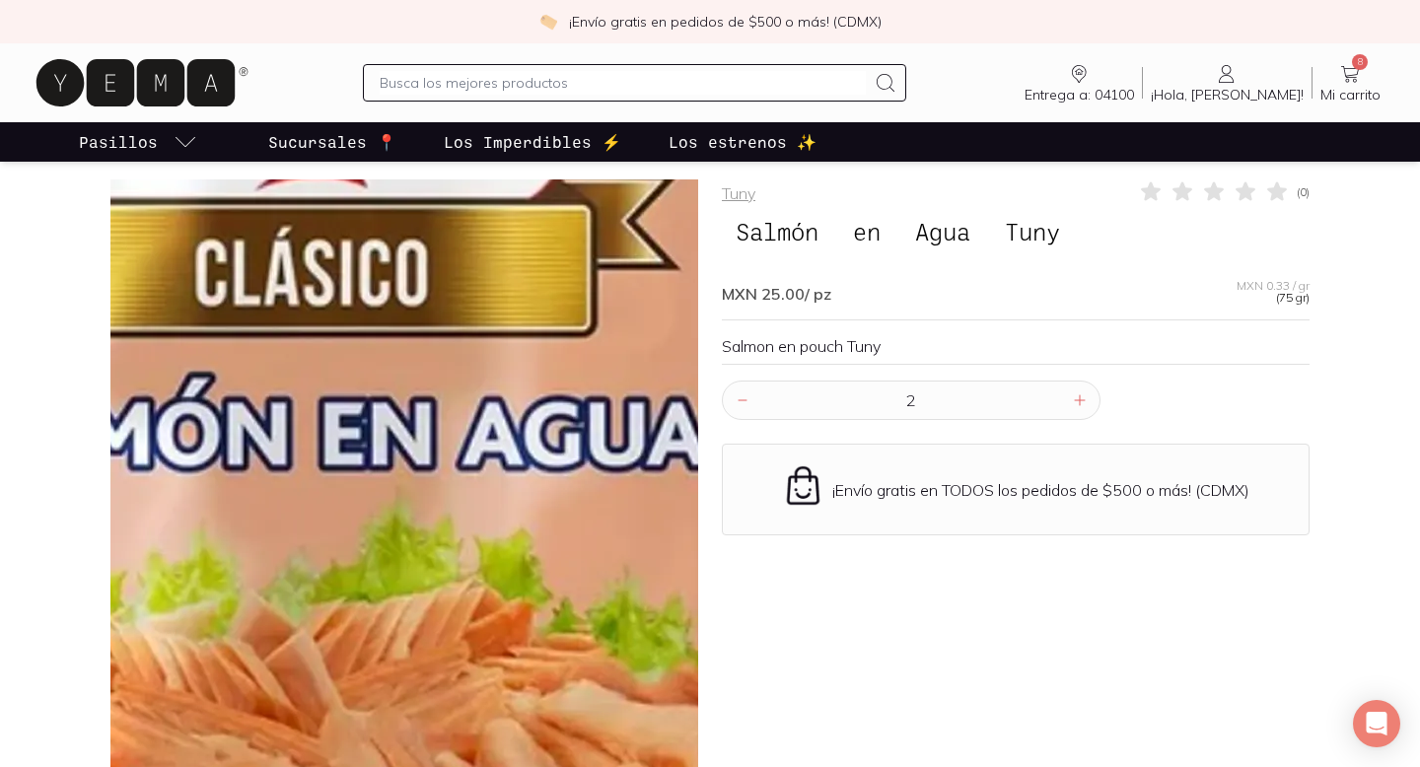
click at [438, 504] on img at bounding box center [320, 401] width 1972 height 1972
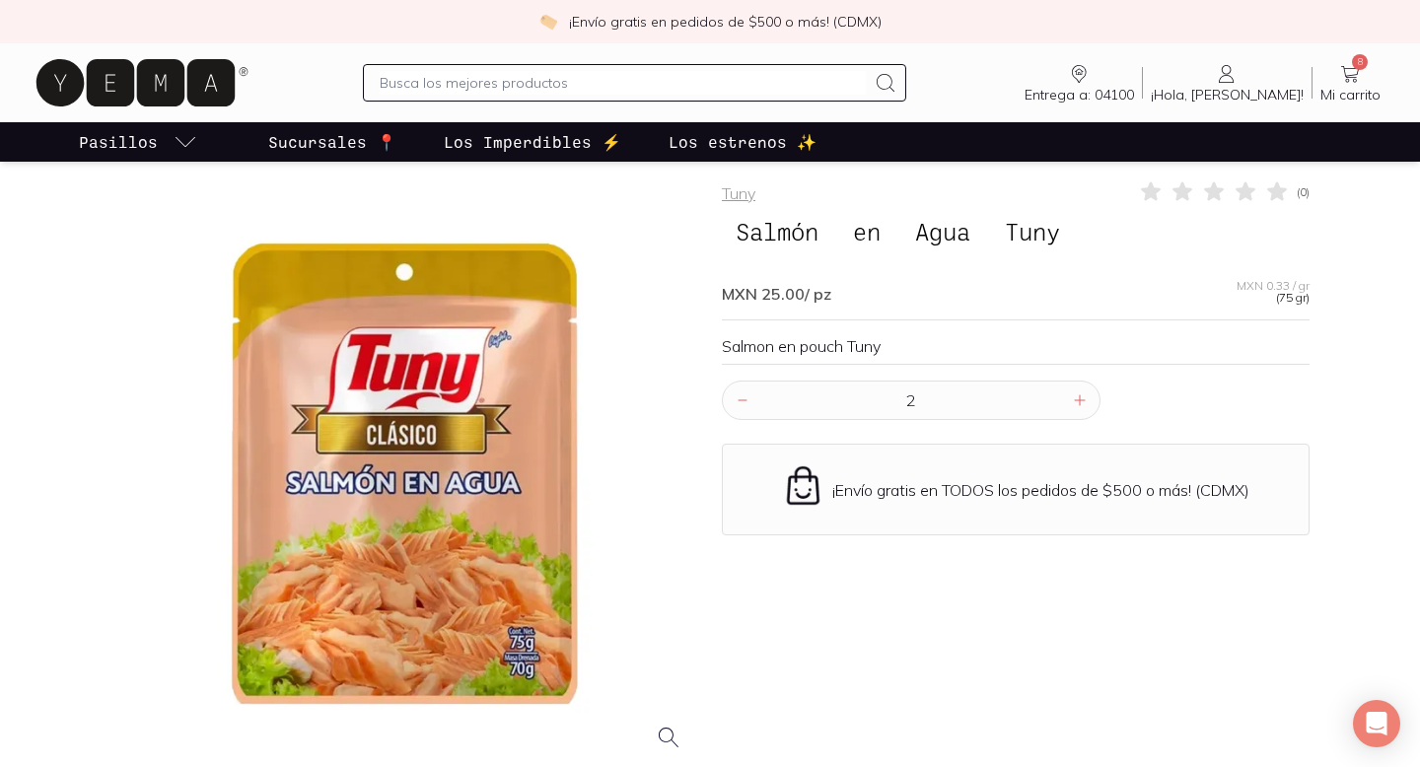
click at [1347, 66] on icon at bounding box center [1350, 74] width 24 height 24
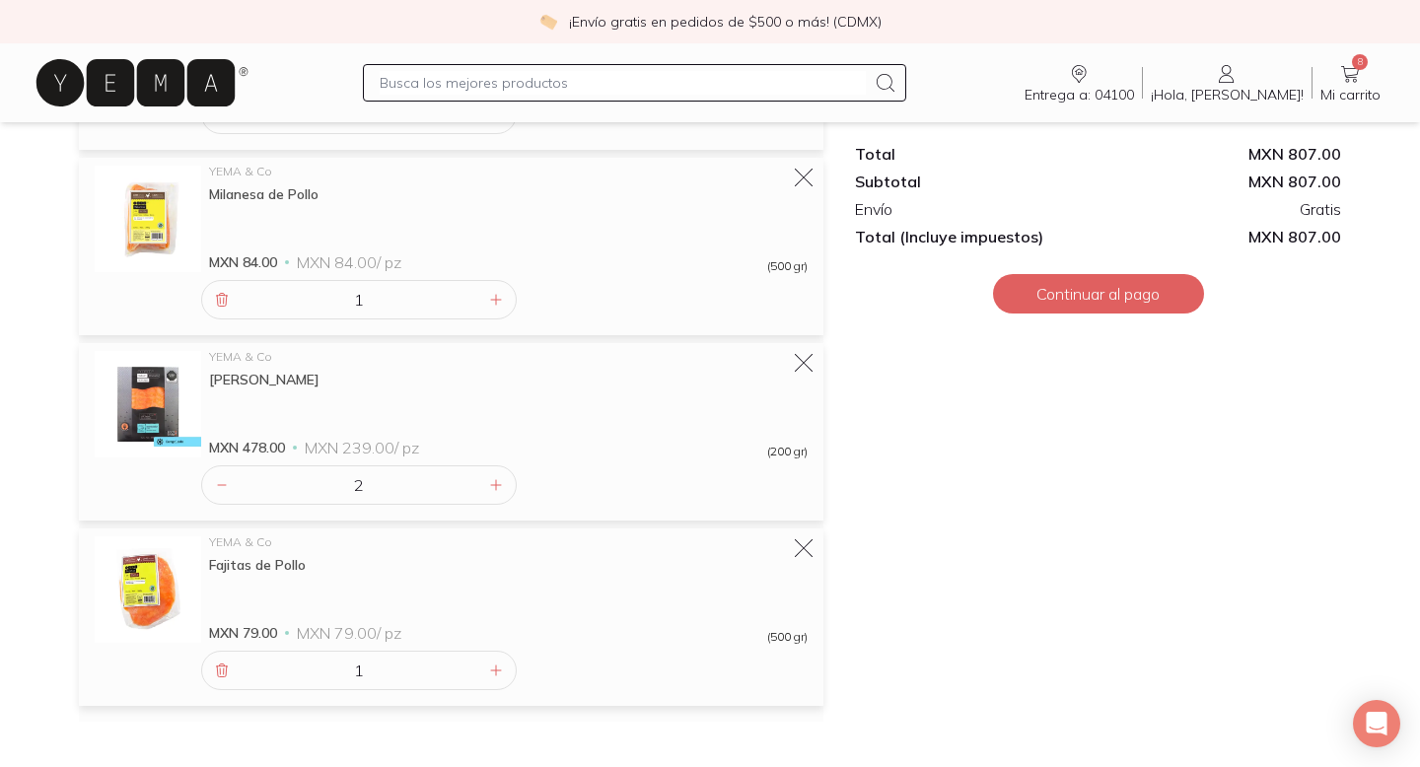
scroll to position [576, 0]
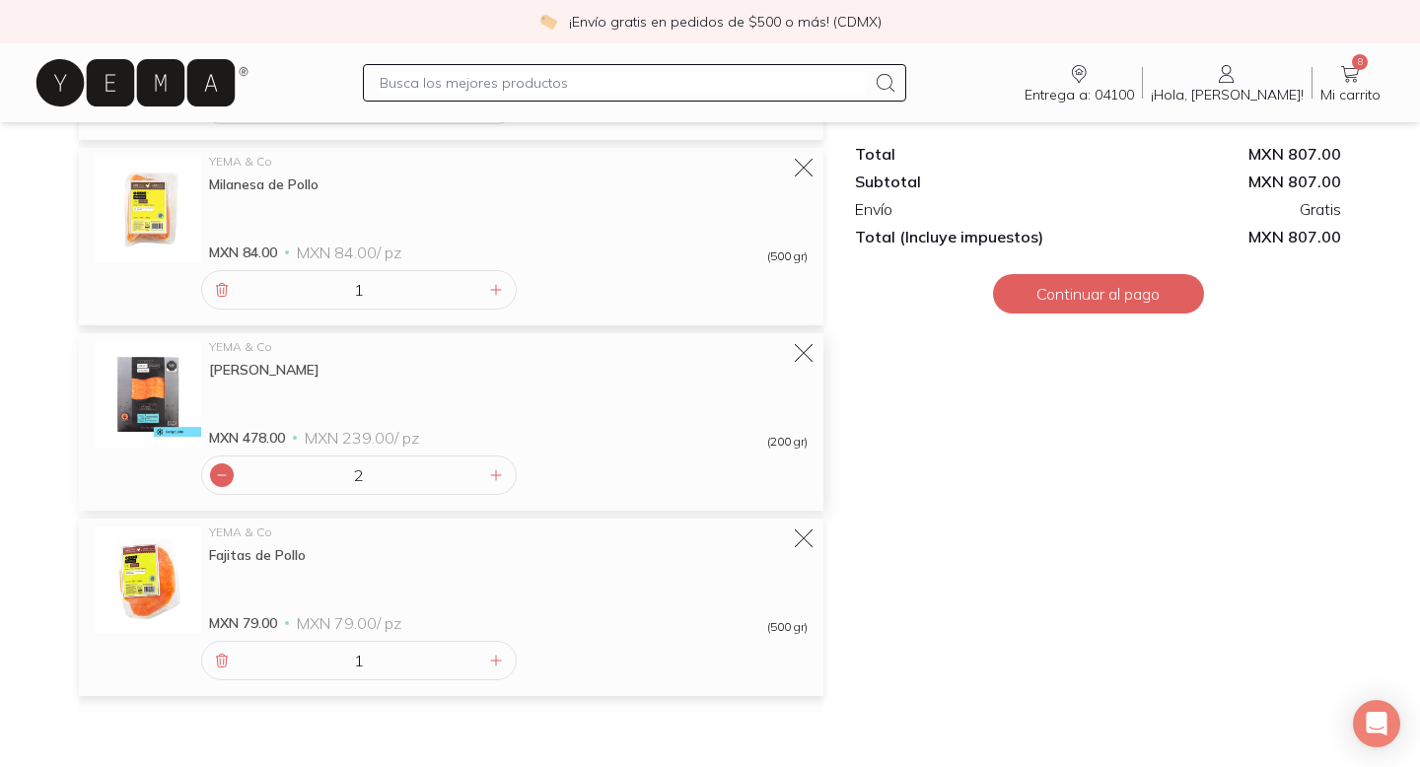
click at [221, 475] on icon at bounding box center [222, 475] width 16 height 16
type input "1"
click at [1128, 297] on button "Continuar al pago" at bounding box center [1098, 293] width 211 height 39
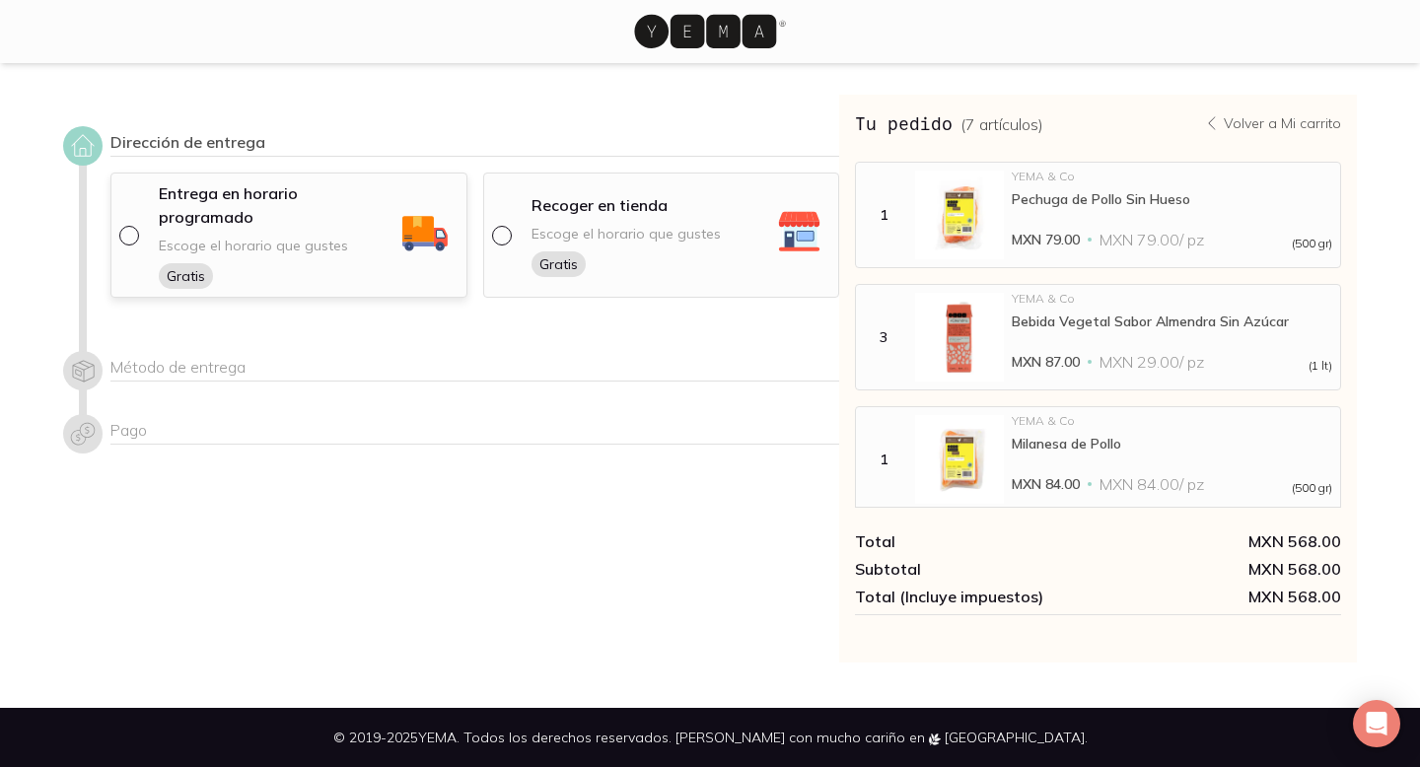
click at [129, 226] on input "radio" at bounding box center [127, 234] width 16 height 16
radio input "true"
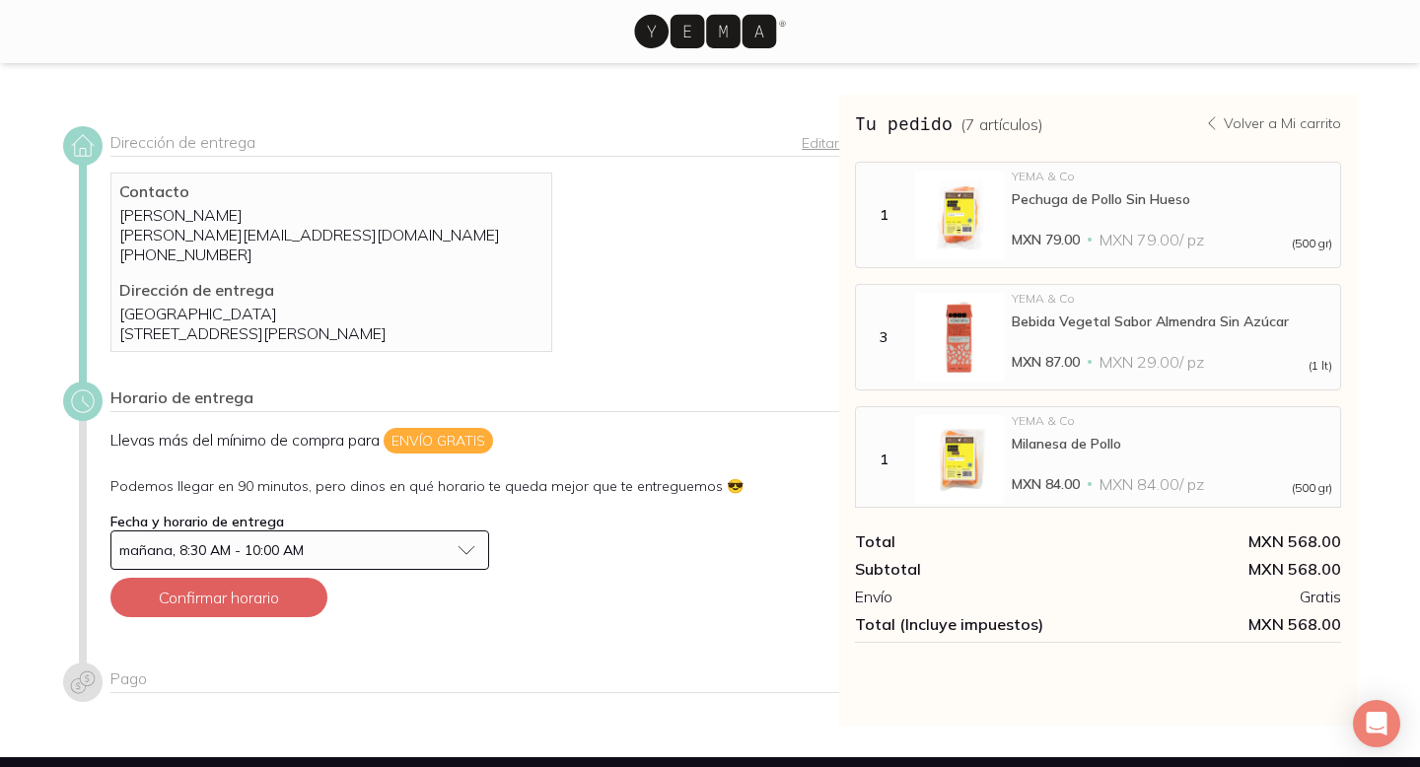
click at [467, 570] on button "mañana, 8:30 AM - 10:00 AM" at bounding box center [299, 550] width 379 height 39
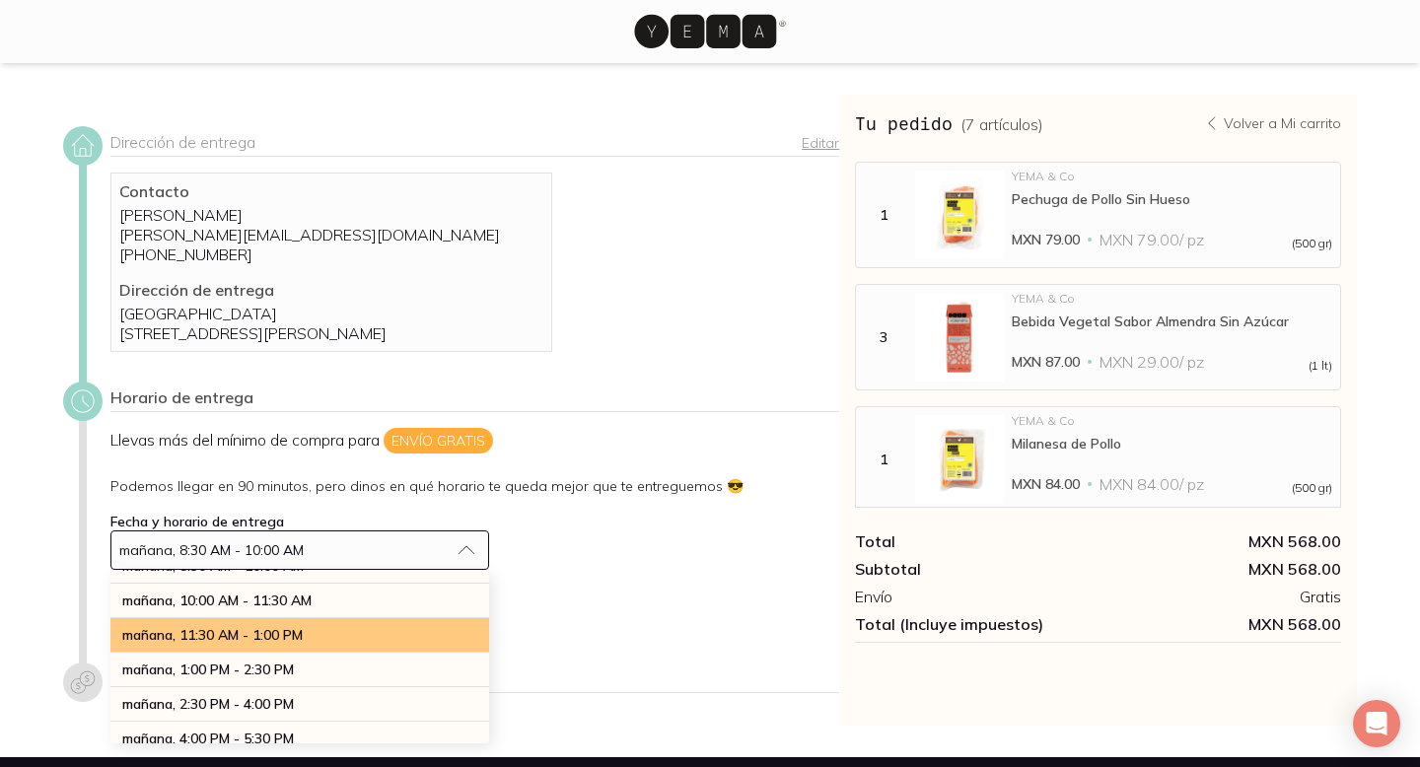
scroll to position [1, 0]
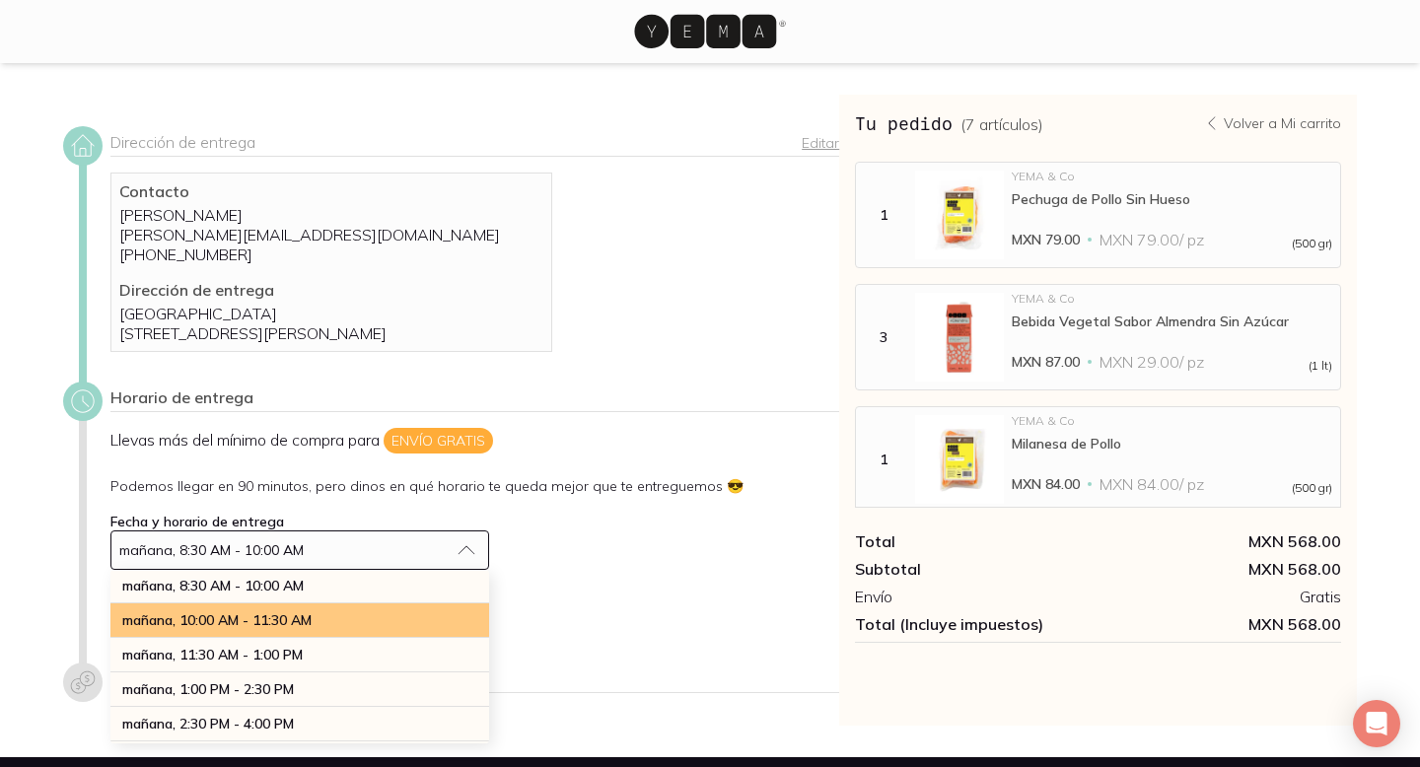
click at [357, 638] on div "mañana, 10:00 AM - 11:30 AM" at bounding box center [299, 620] width 379 height 35
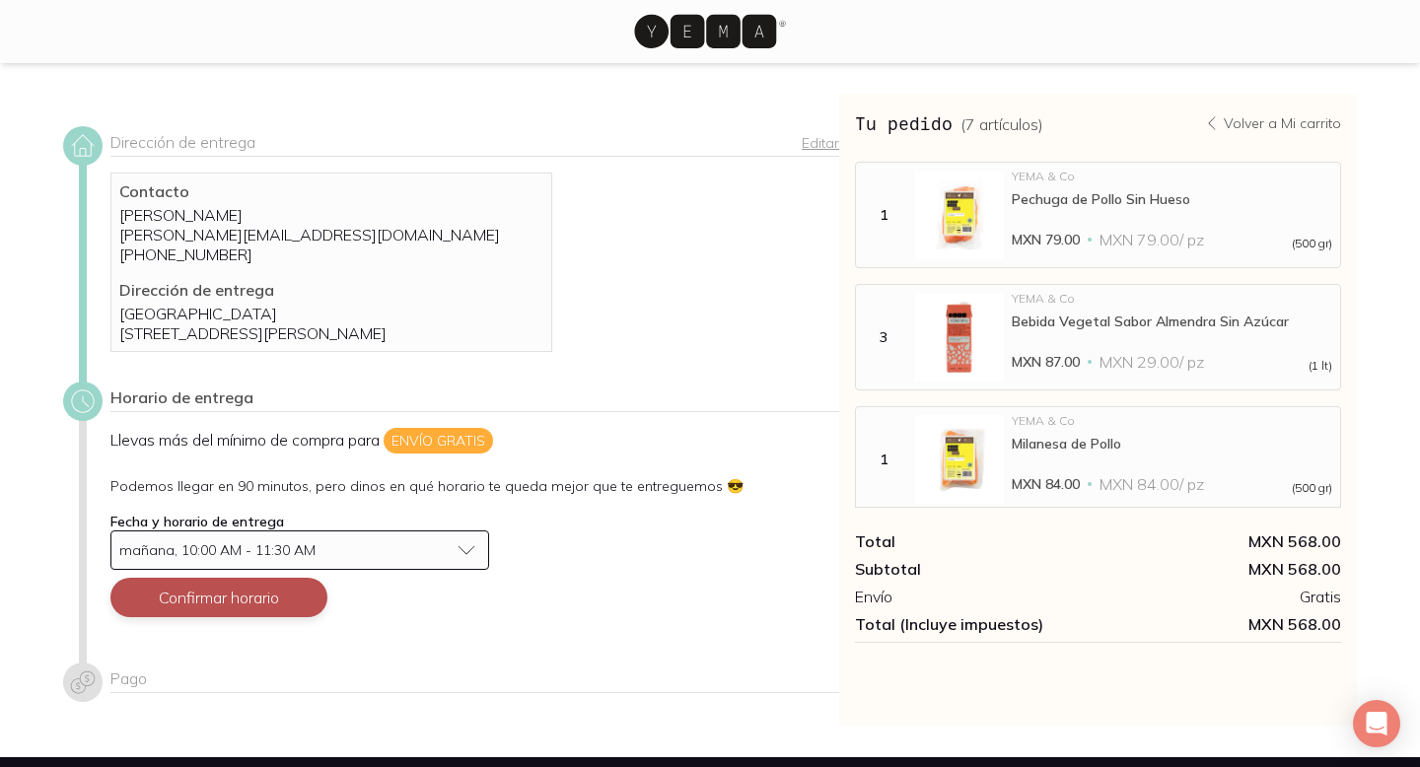
click at [281, 613] on button "Confirmar horario" at bounding box center [218, 597] width 217 height 39
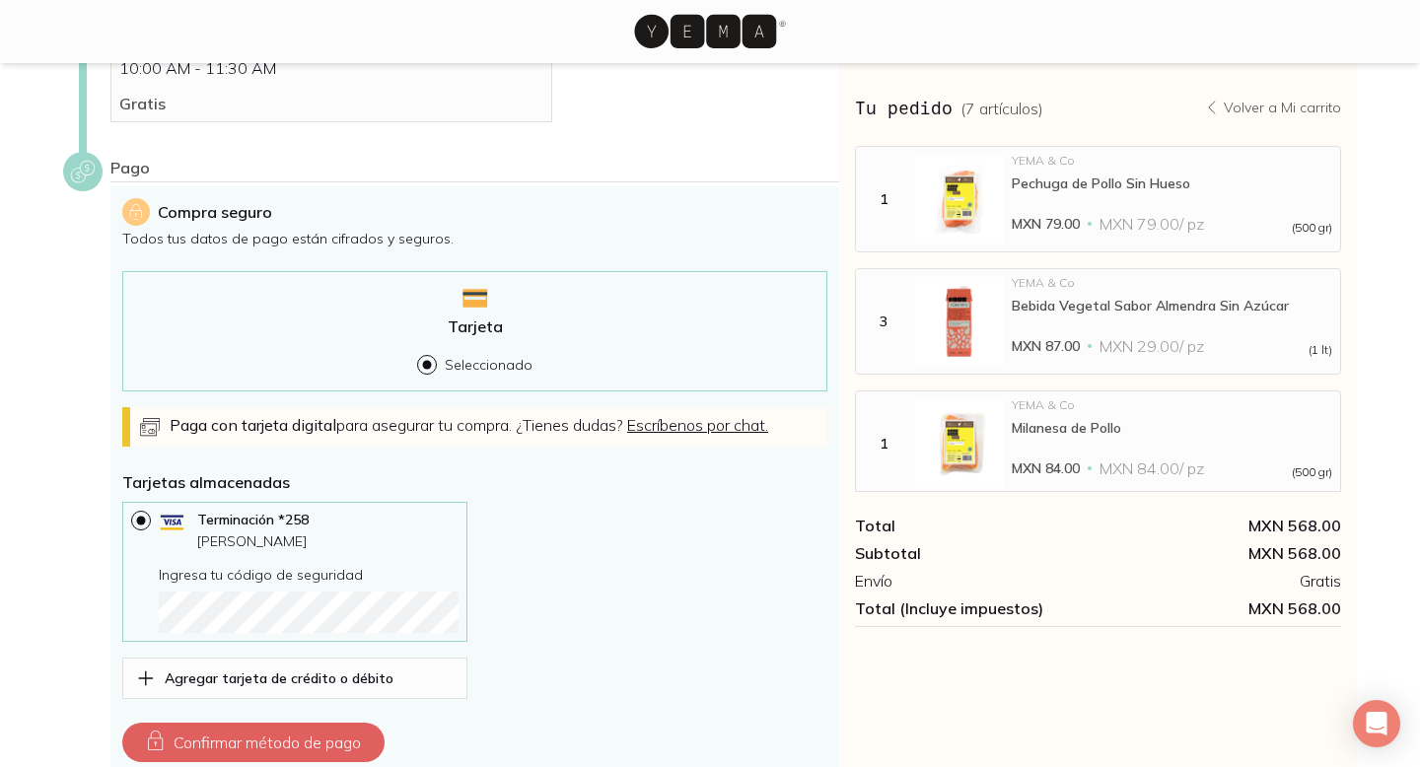
scroll to position [549, 0]
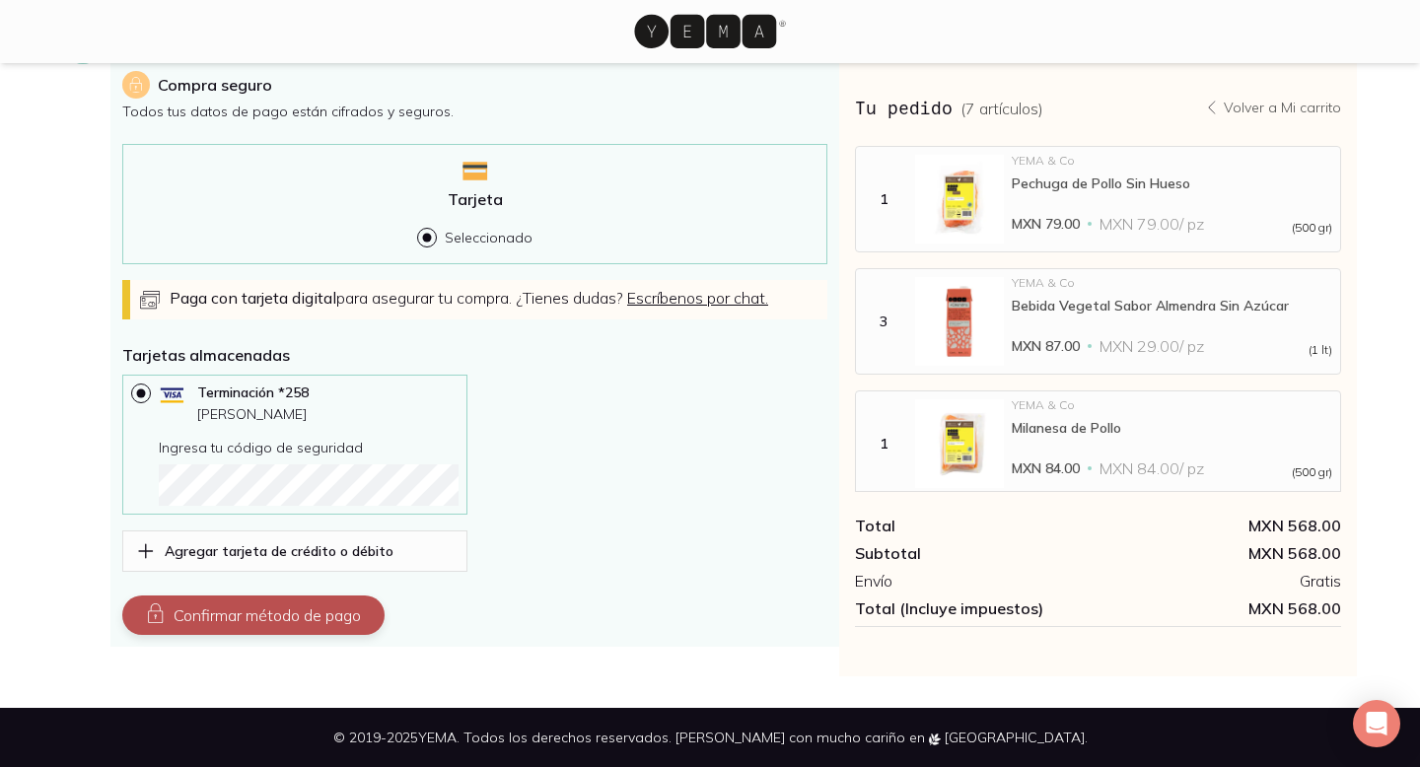
click at [305, 619] on button "Confirmar método de pago" at bounding box center [253, 615] width 262 height 39
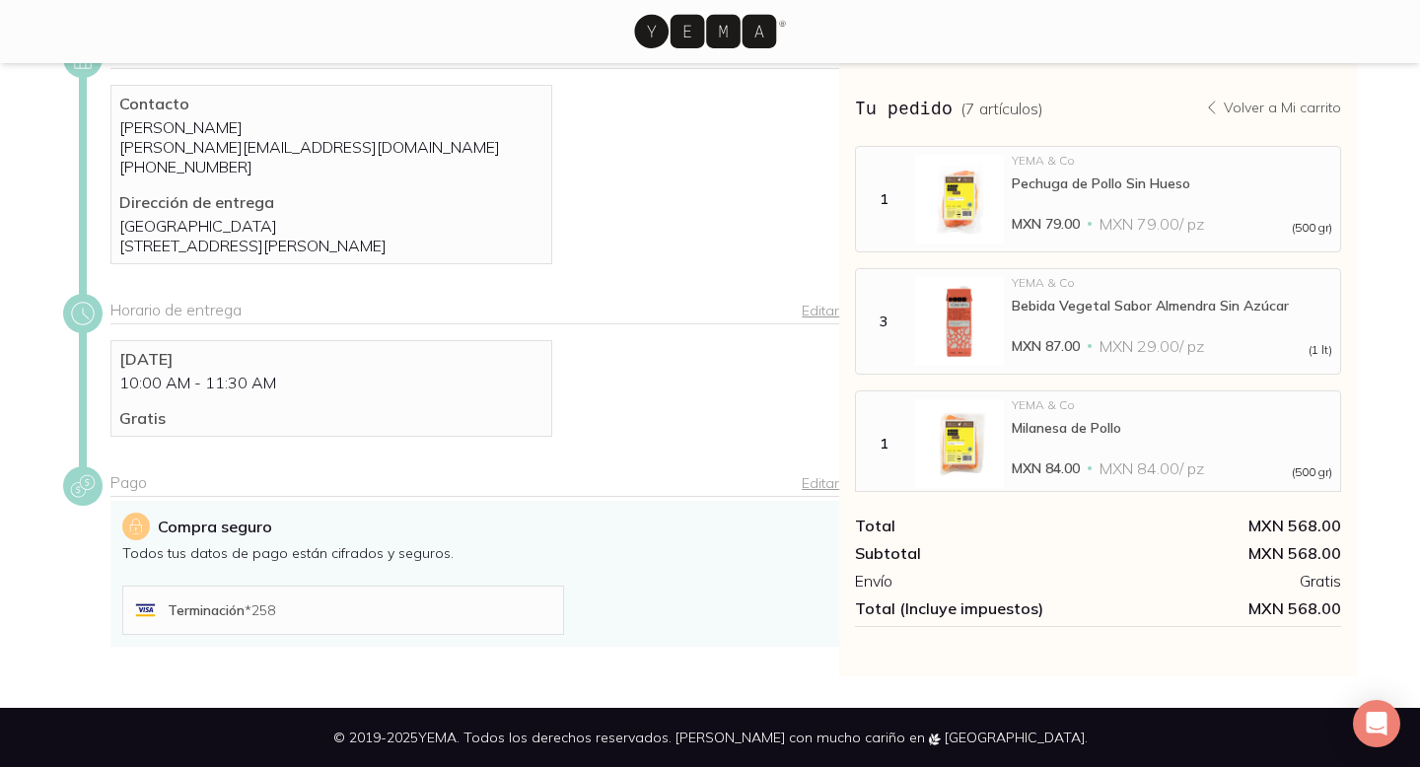
scroll to position [324, 0]
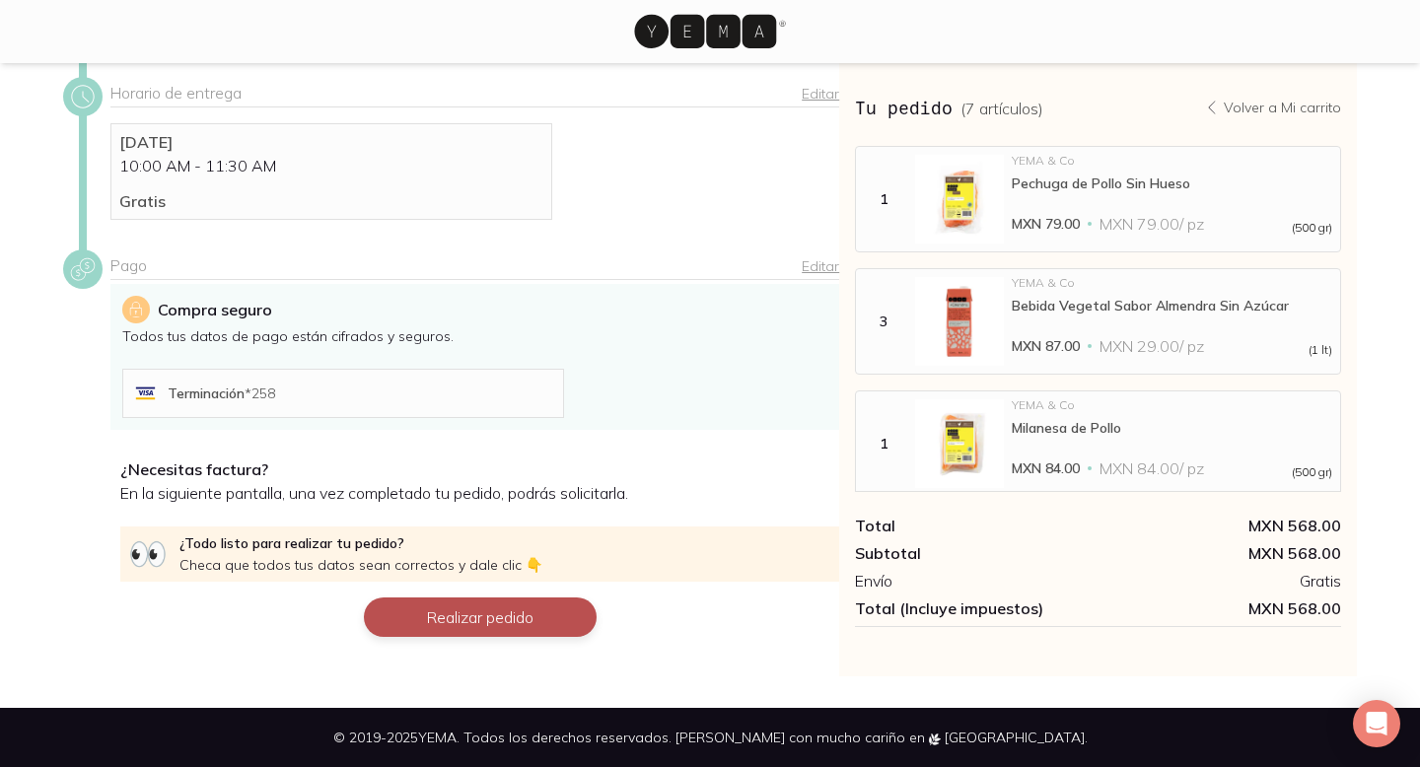
click at [522, 617] on button "Realizar pedido" at bounding box center [480, 617] width 233 height 39
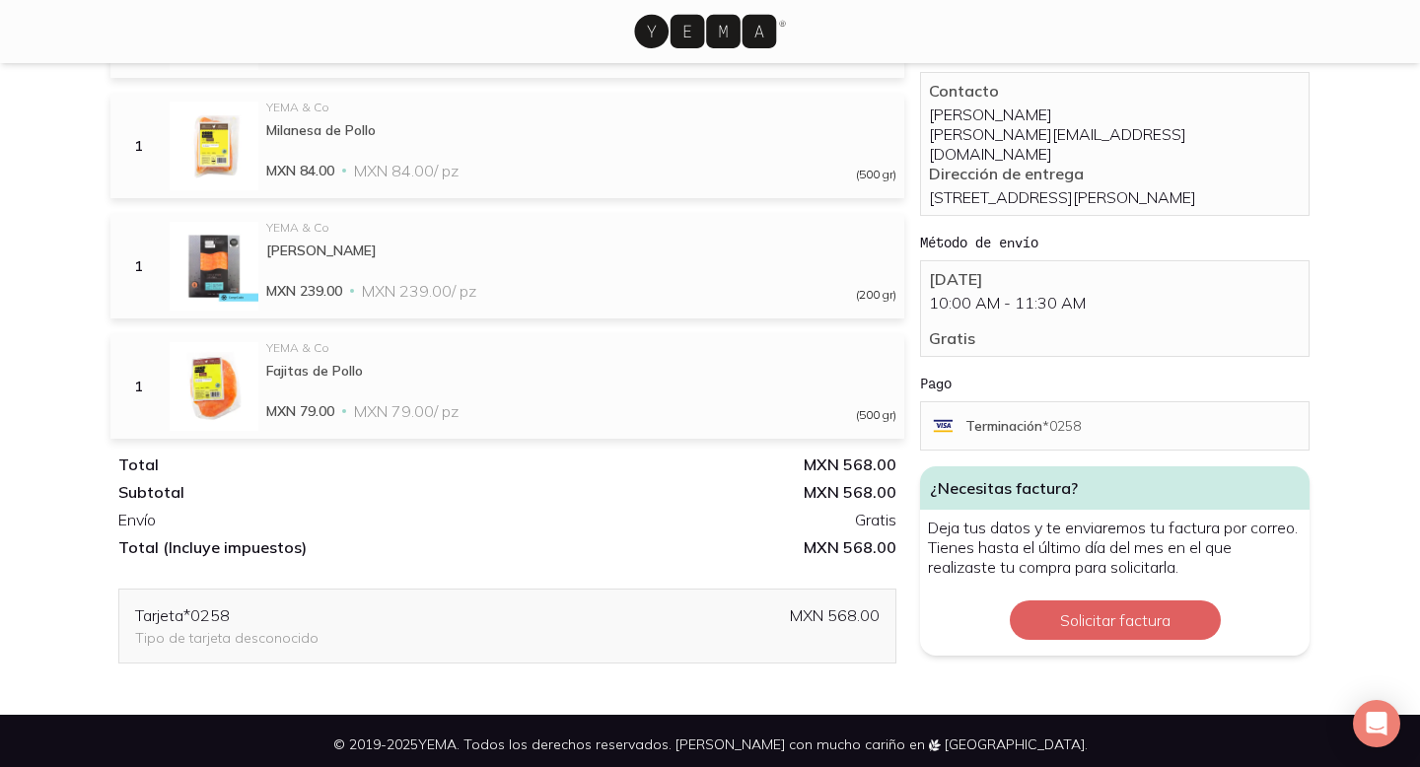
scroll to position [411, 0]
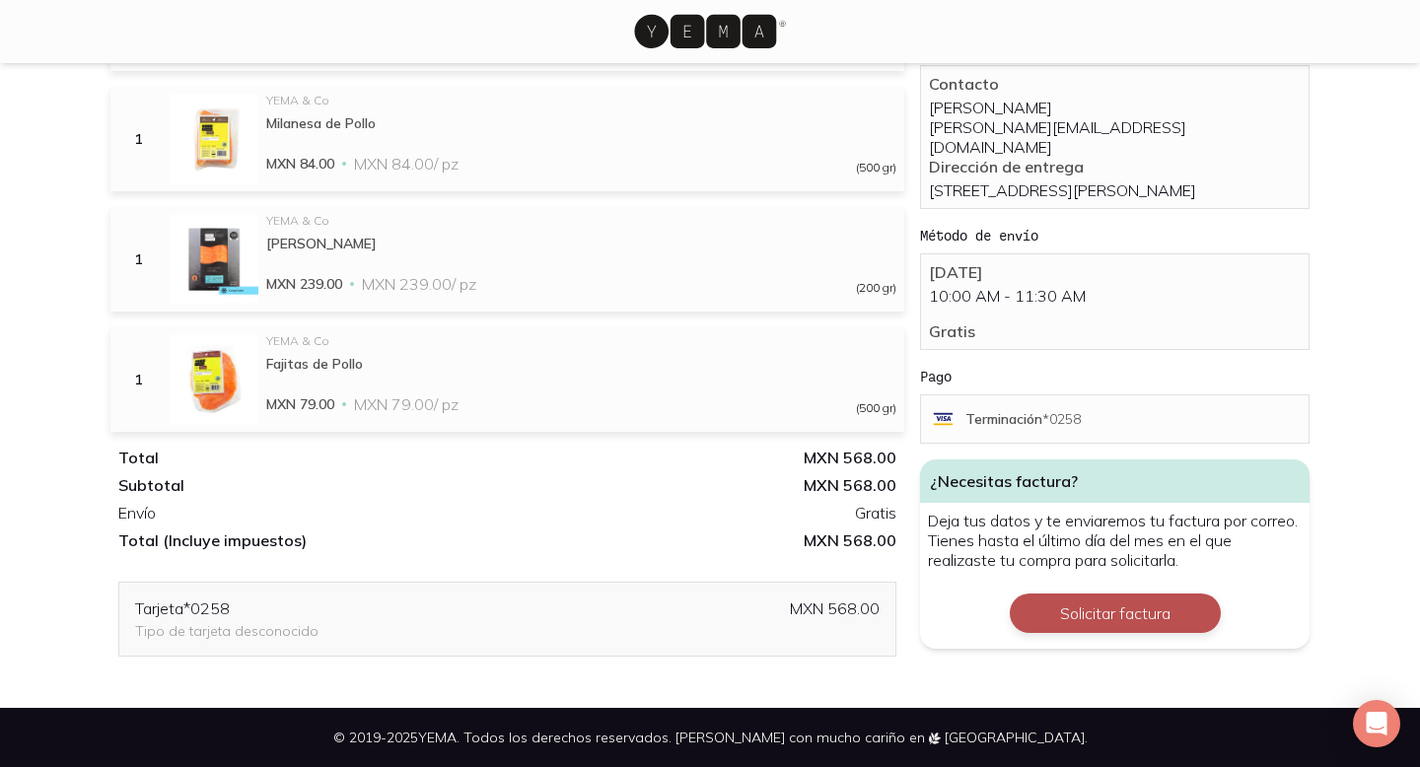
click at [1149, 605] on button "Solicitar factura" at bounding box center [1115, 613] width 211 height 39
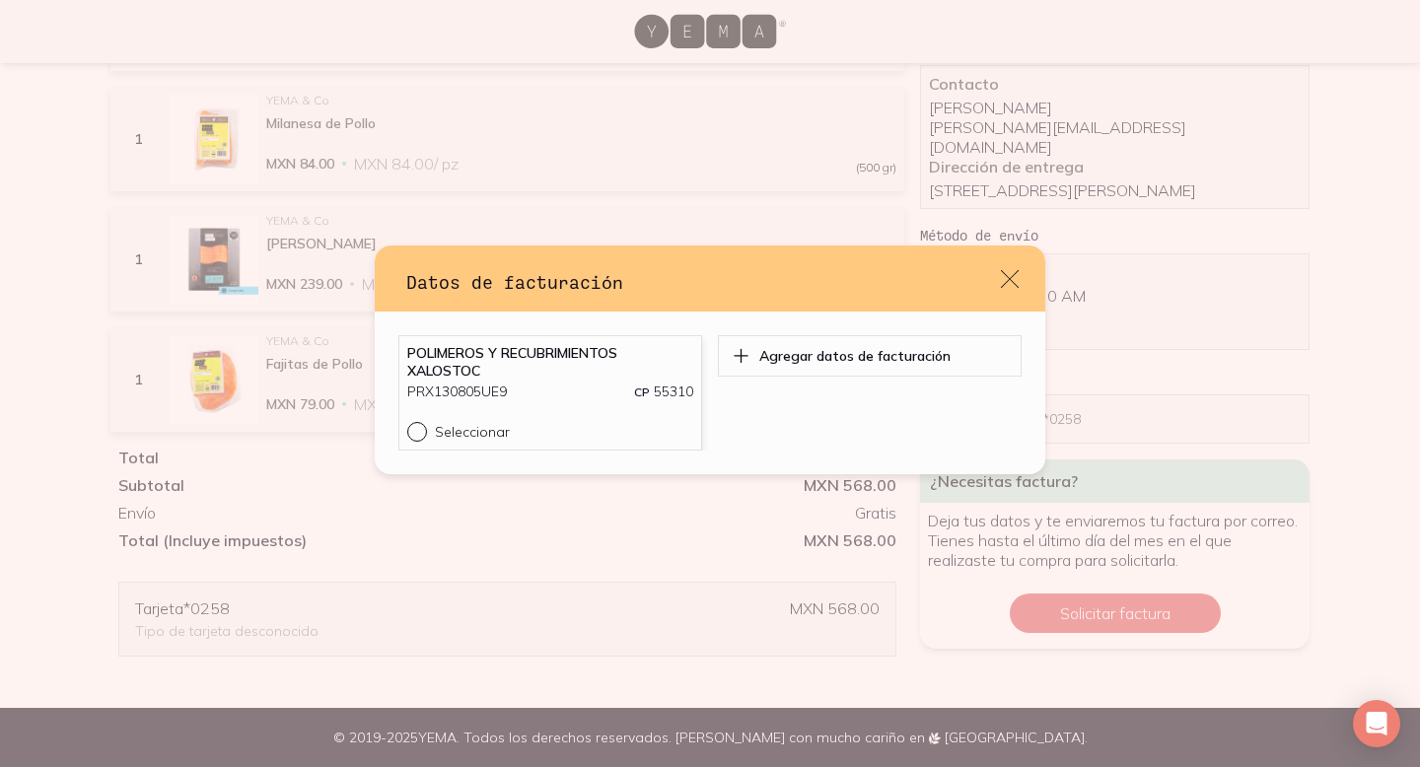
click at [414, 434] on input "Seleccionar" at bounding box center [415, 430] width 16 height 16
radio input "true"
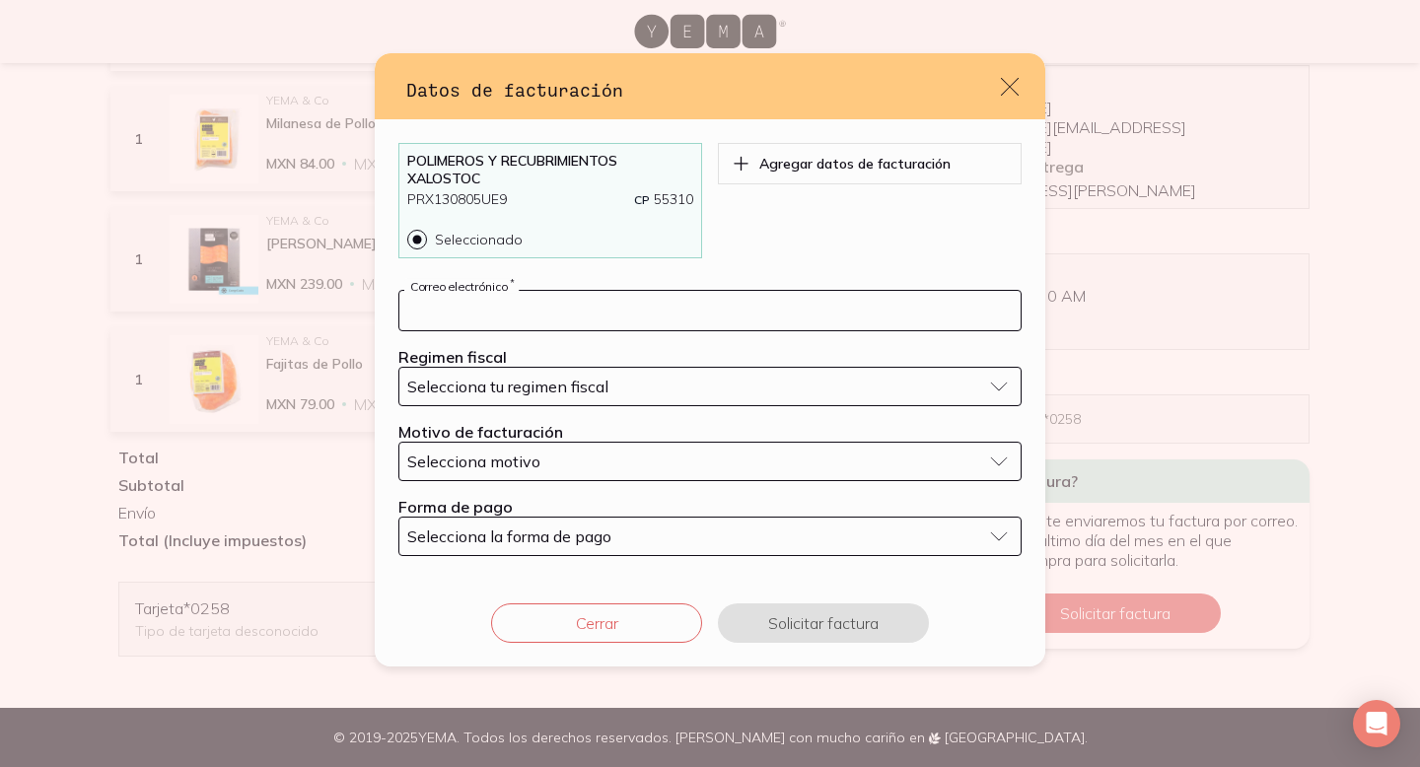
click at [556, 315] on input "default" at bounding box center [709, 310] width 621 height 39
type input "[EMAIL_ADDRESS][DOMAIN_NAME]"
click at [588, 392] on span "Selecciona tu regimen fiscal" at bounding box center [507, 387] width 201 height 20
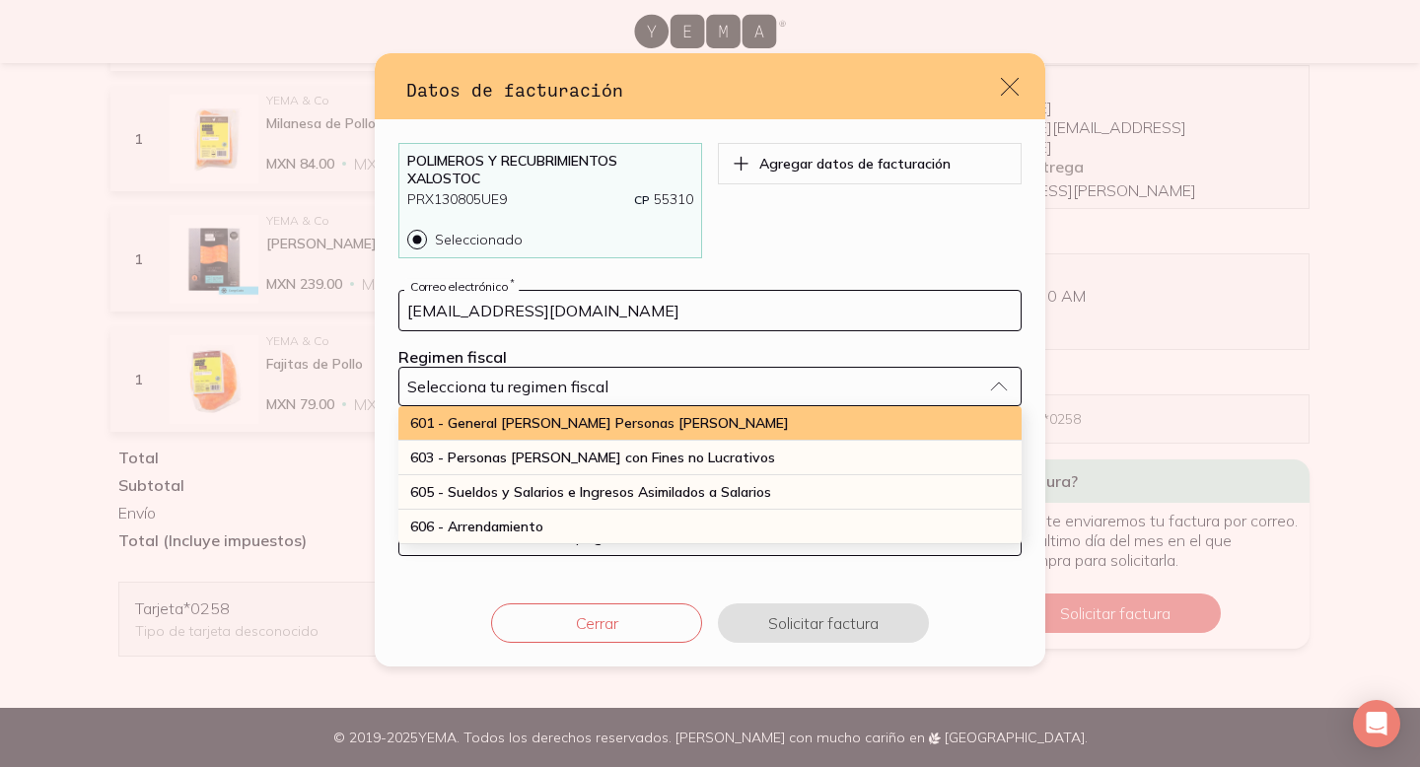
click at [590, 422] on span "601 - General [PERSON_NAME] Personas [PERSON_NAME]" at bounding box center [599, 423] width 379 height 18
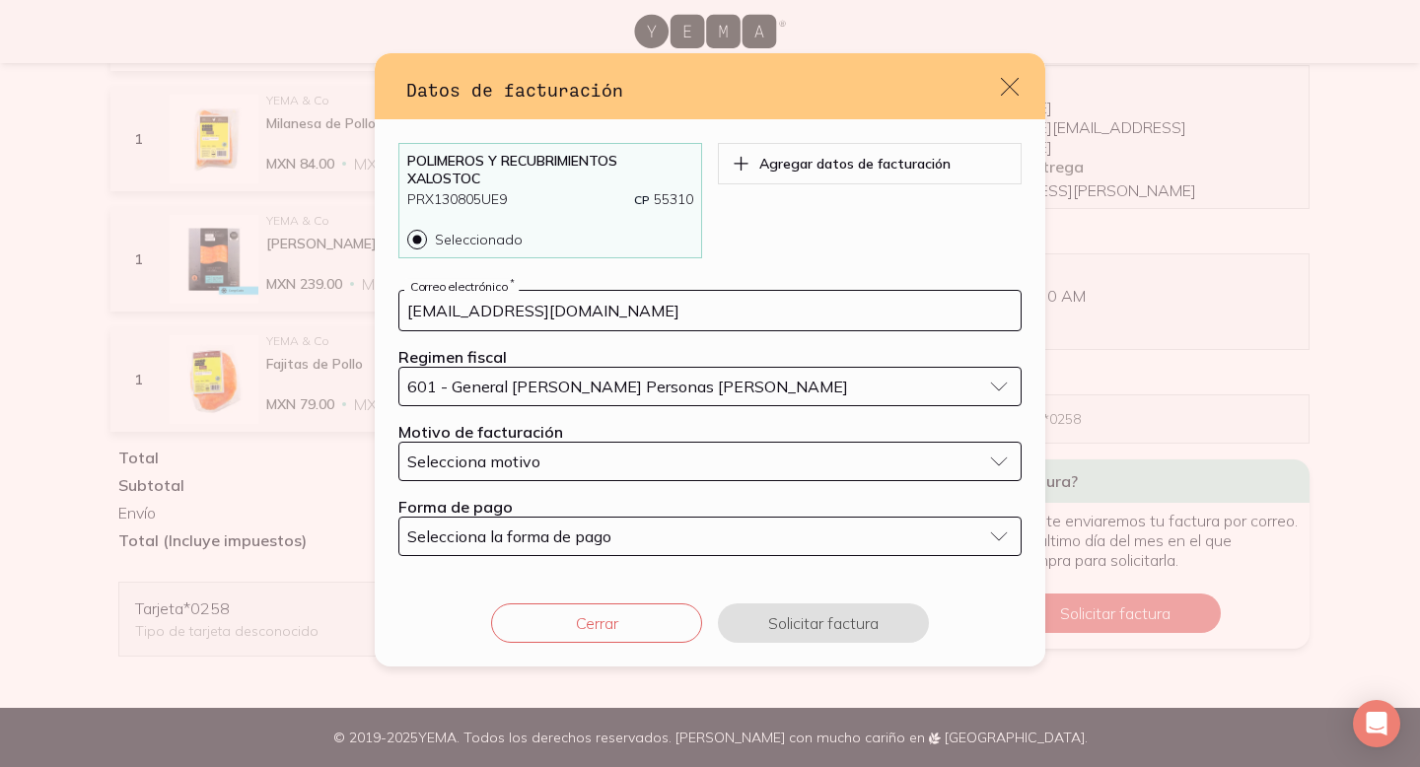
click at [588, 459] on div "Selecciona motivo" at bounding box center [694, 462] width 574 height 20
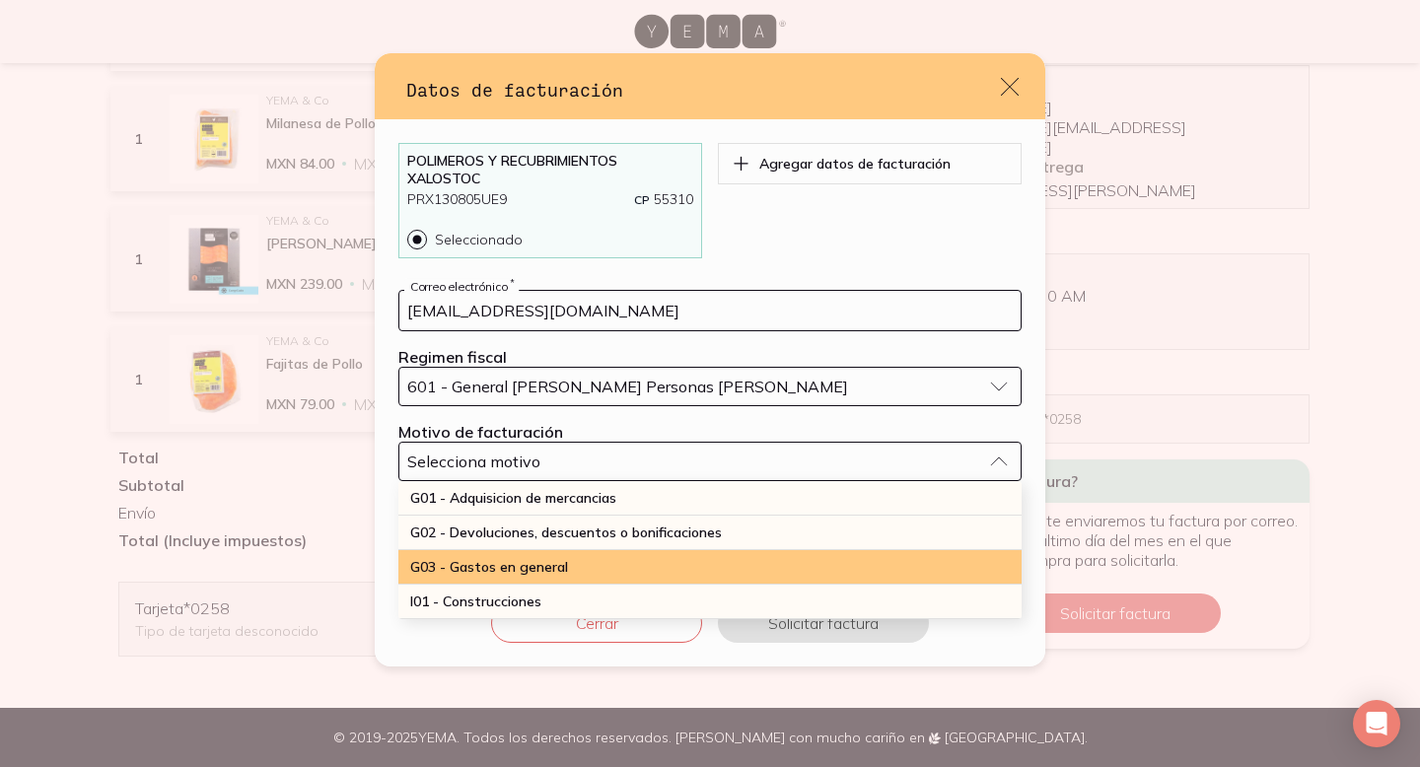
click at [597, 561] on div "G03 - Gastos en general" at bounding box center [709, 567] width 623 height 35
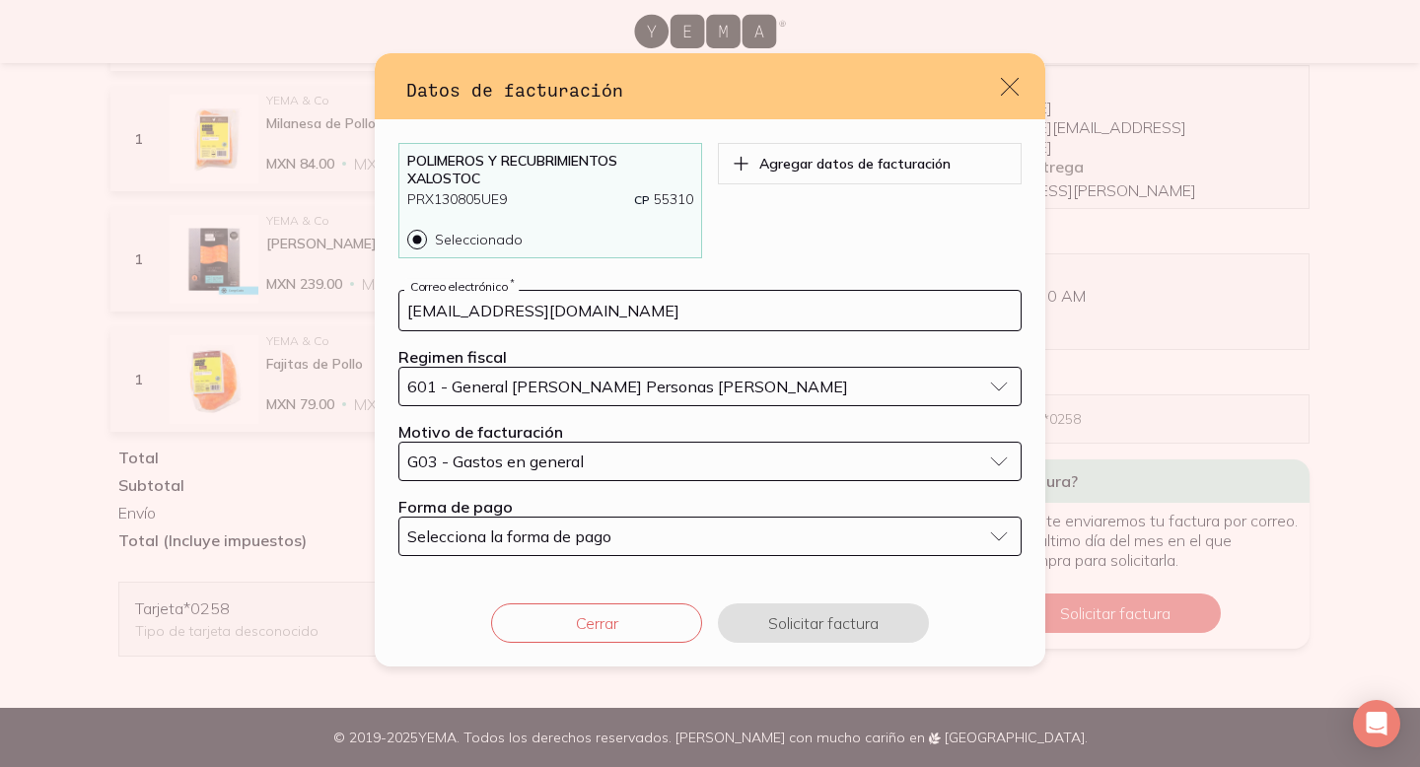
click at [589, 540] on span "Selecciona la forma de pago" at bounding box center [509, 537] width 204 height 20
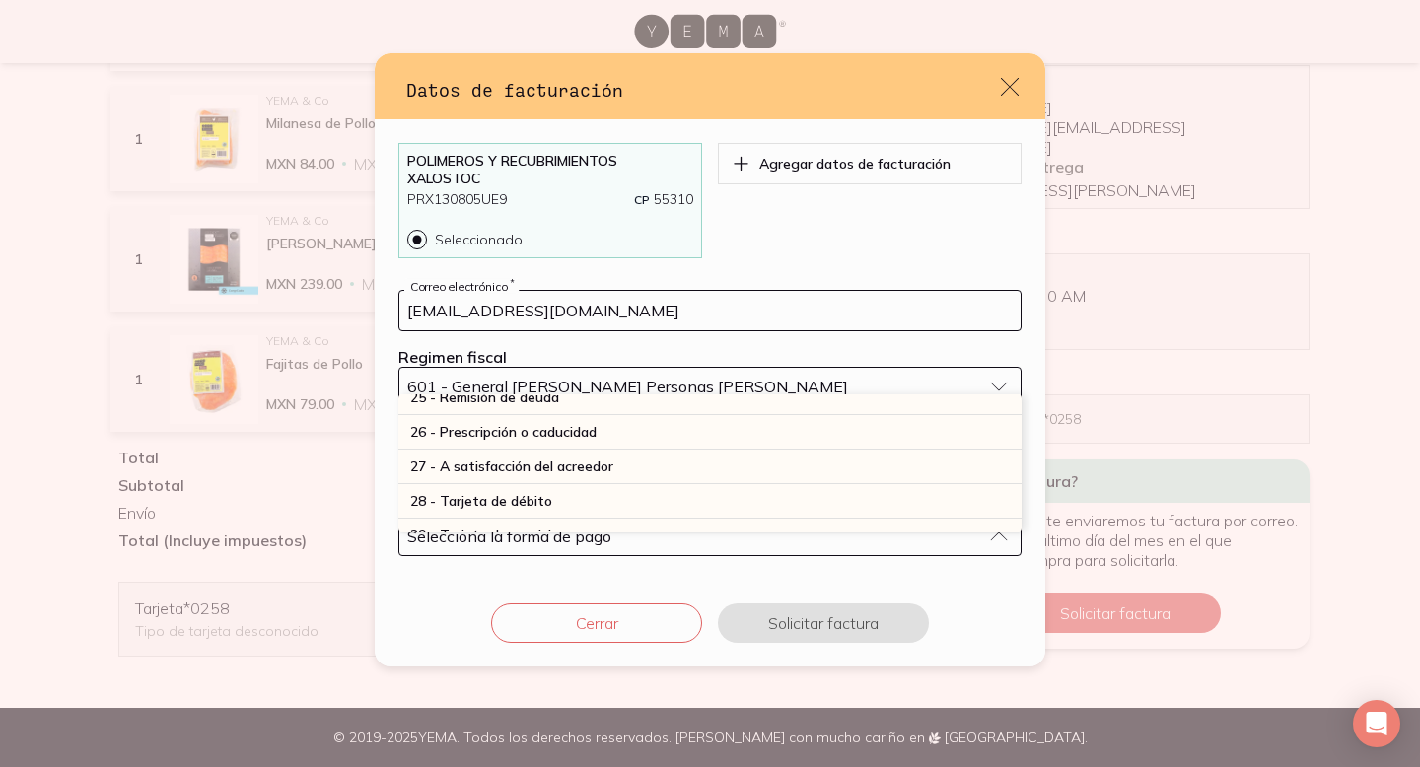
scroll to position [504, 0]
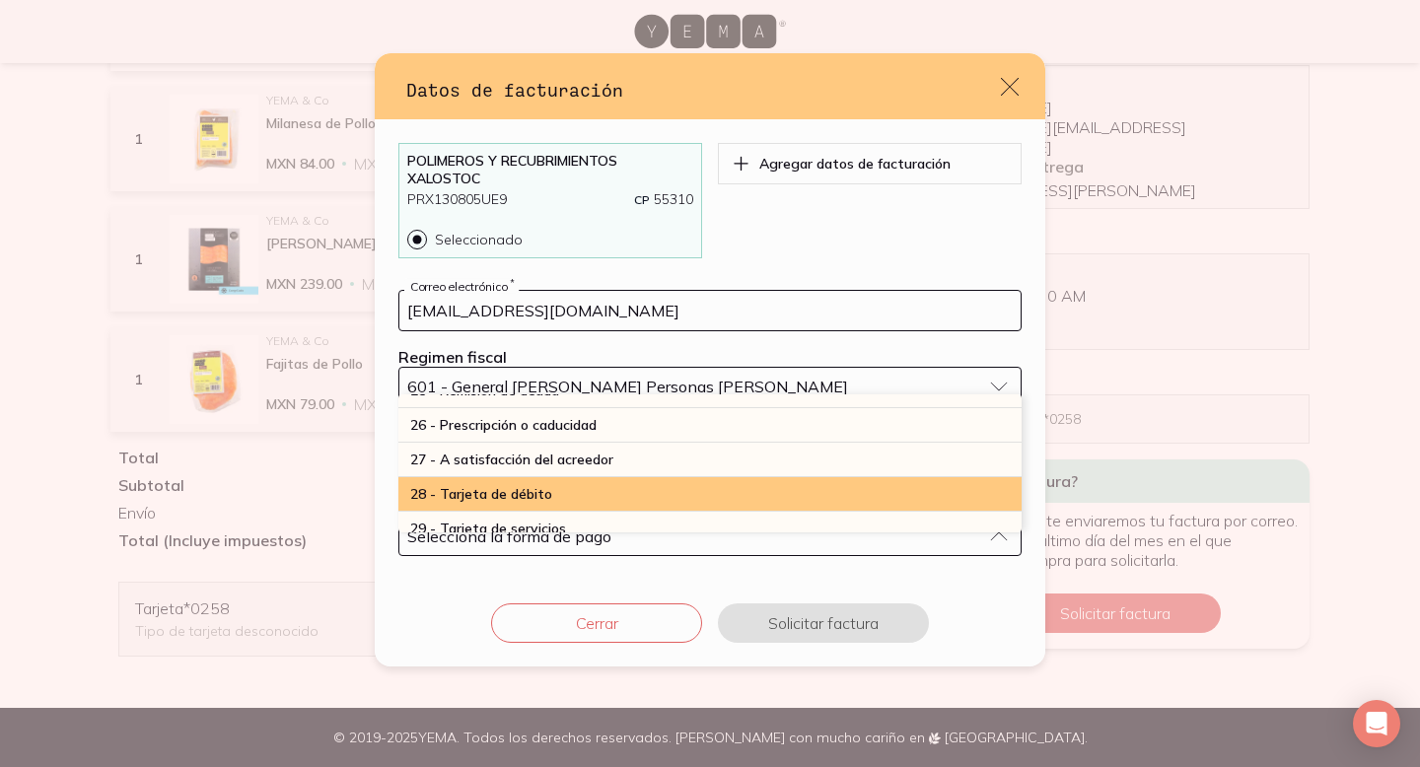
click at [576, 488] on div "28 - Tarjeta de débito" at bounding box center [709, 494] width 623 height 35
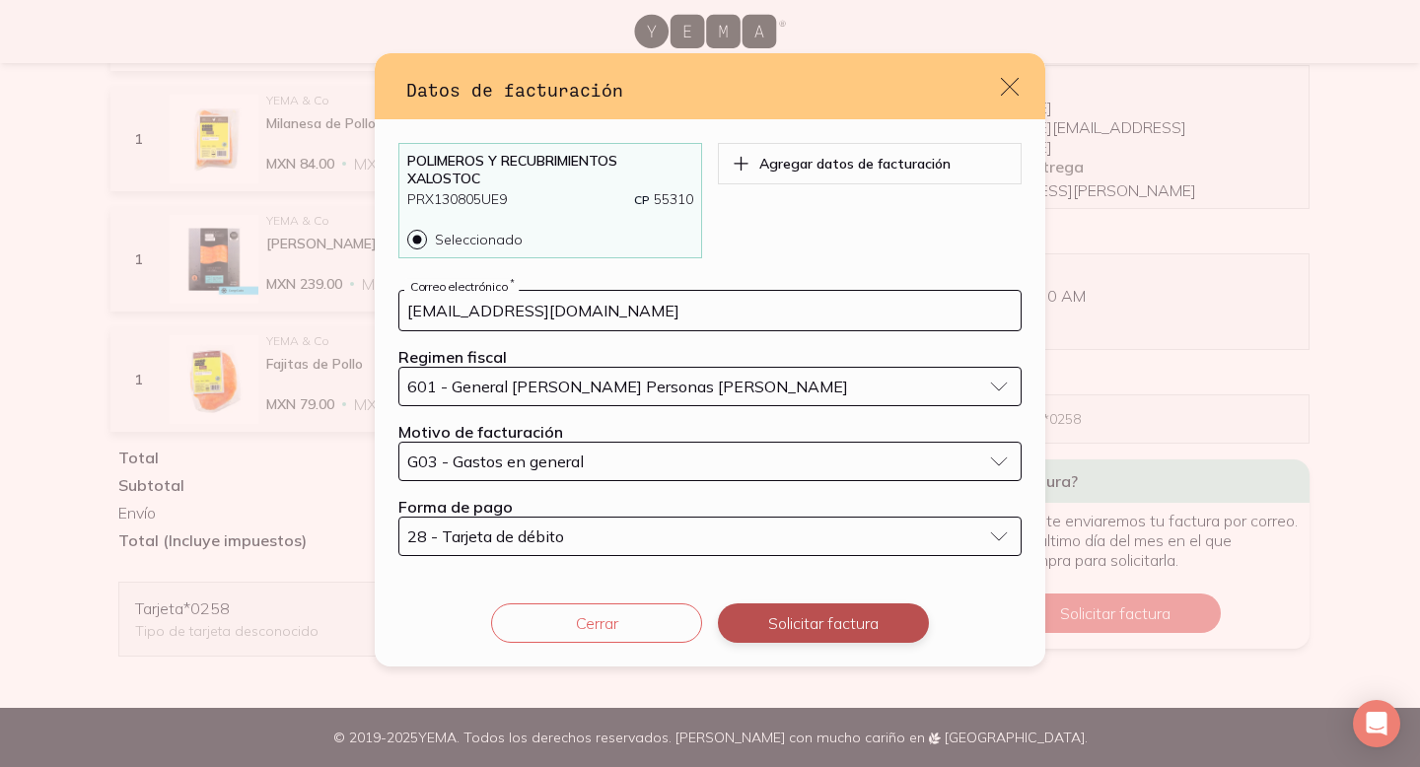
click at [802, 618] on button "Solicitar factura" at bounding box center [823, 622] width 211 height 39
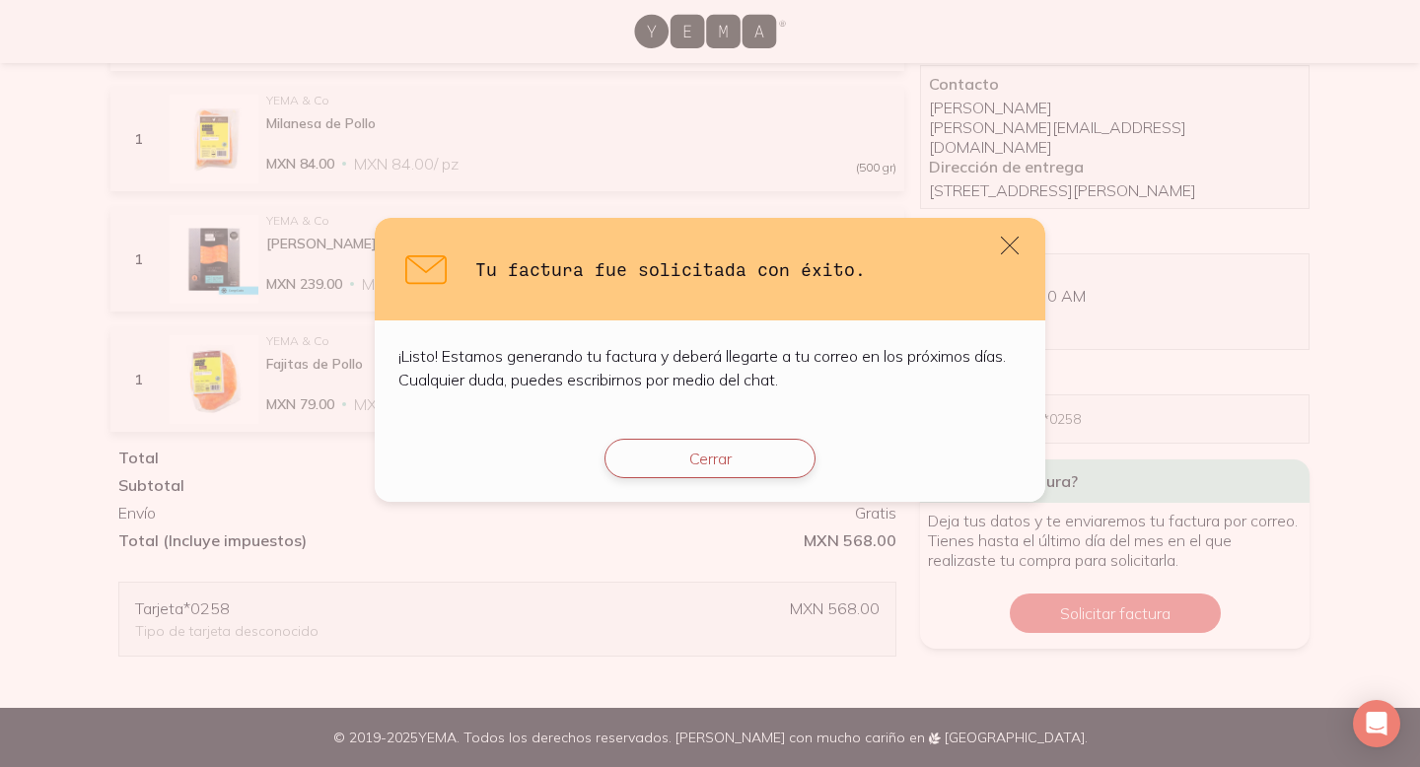
click at [675, 455] on button "Cerrar" at bounding box center [709, 458] width 211 height 39
